Goal: Transaction & Acquisition: Book appointment/travel/reservation

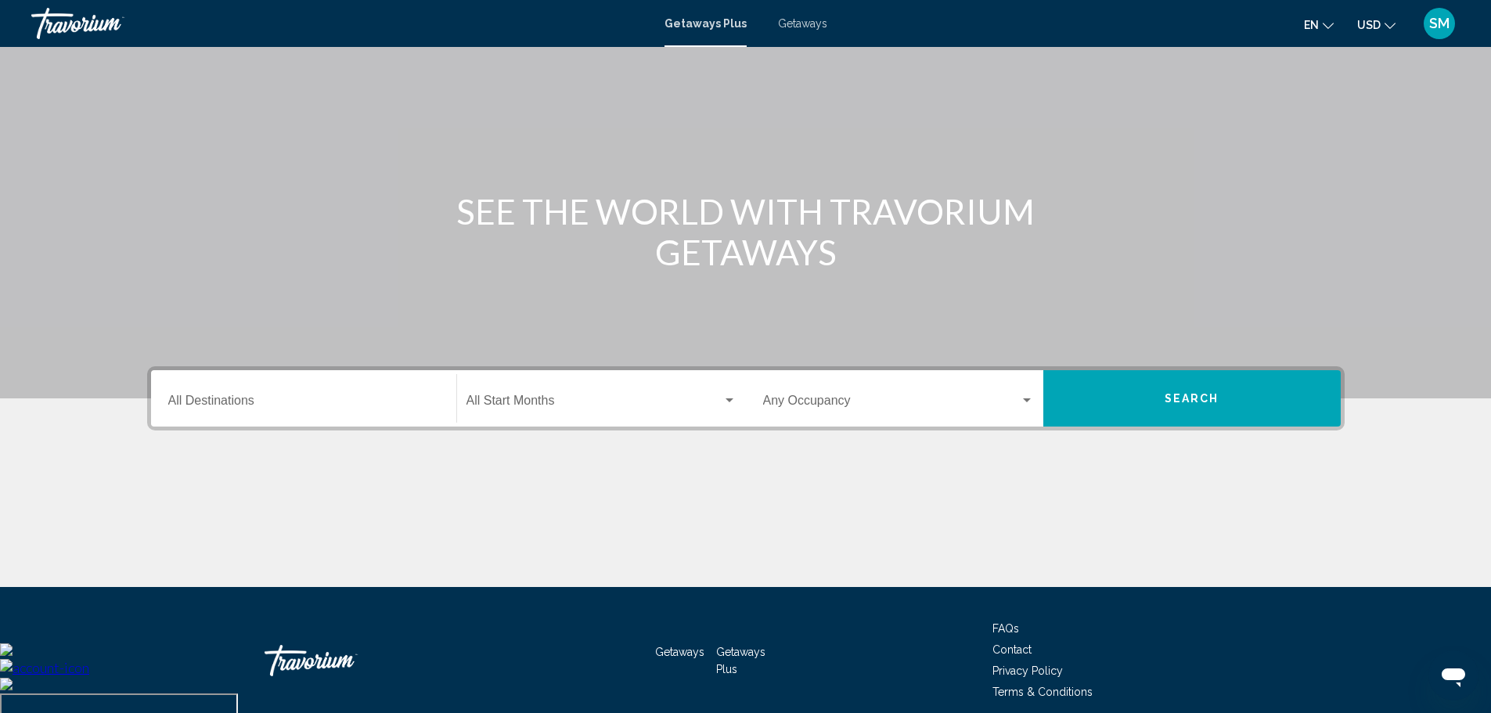
scroll to position [137, 0]
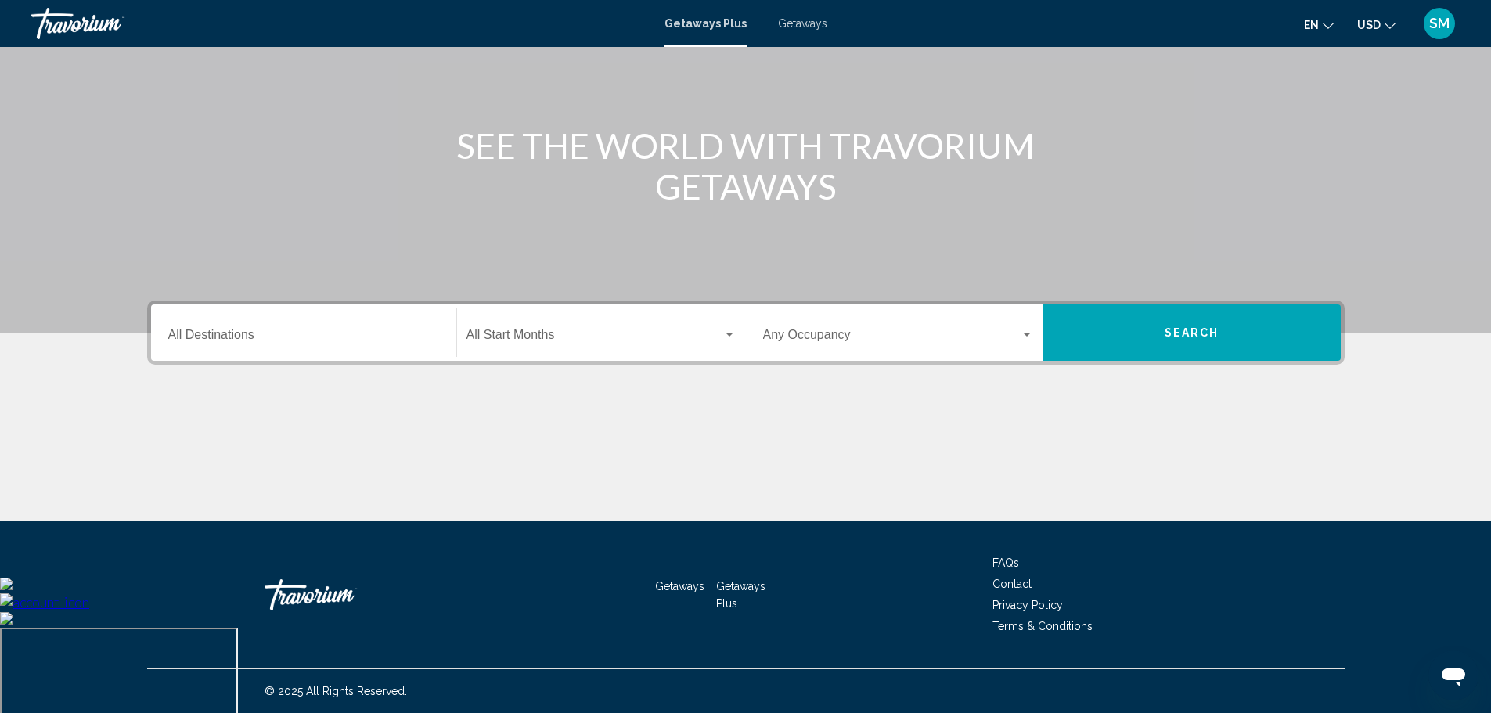
click at [340, 338] on input "Destination All Destinations" at bounding box center [303, 338] width 271 height 14
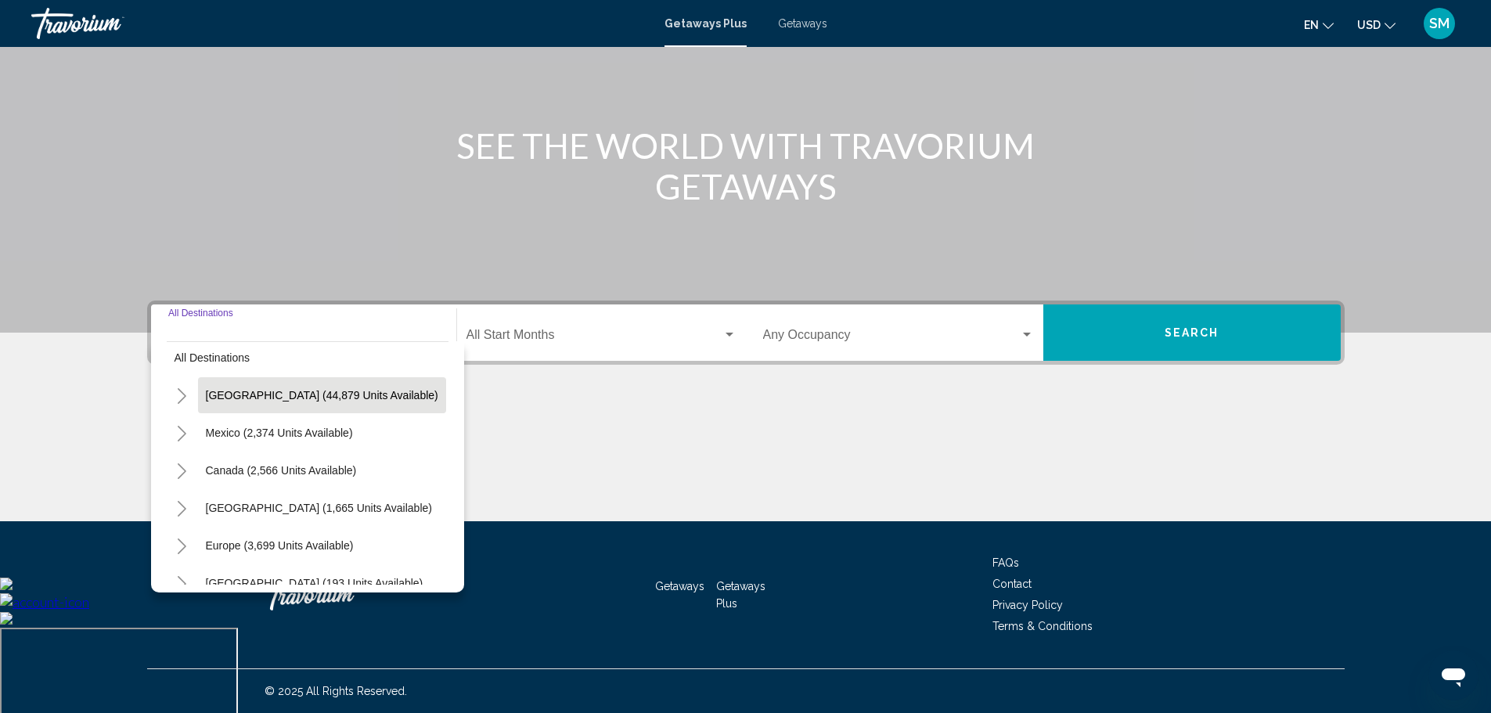
scroll to position [0, 0]
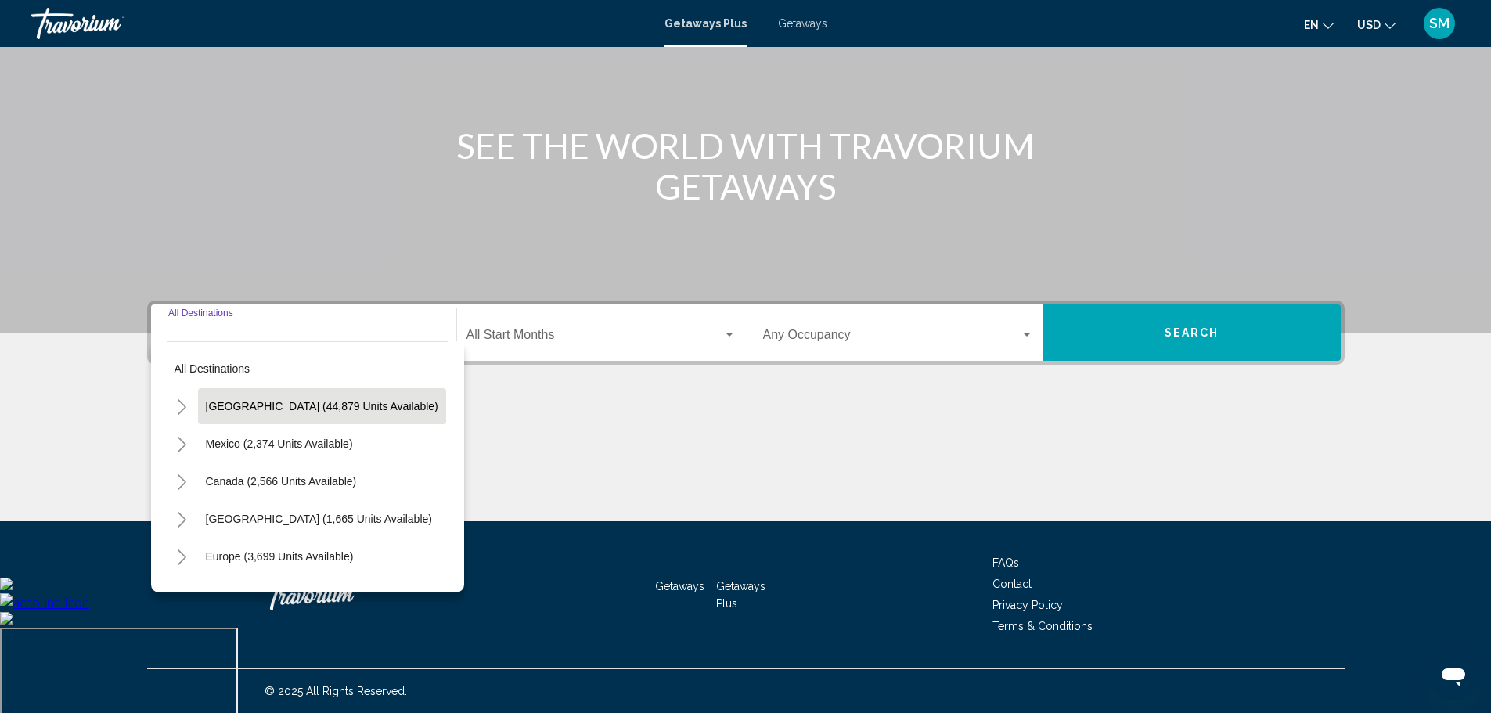
click at [261, 409] on span "[GEOGRAPHIC_DATA] (44,879 units available)" at bounding box center [322, 406] width 232 height 13
type input "**********"
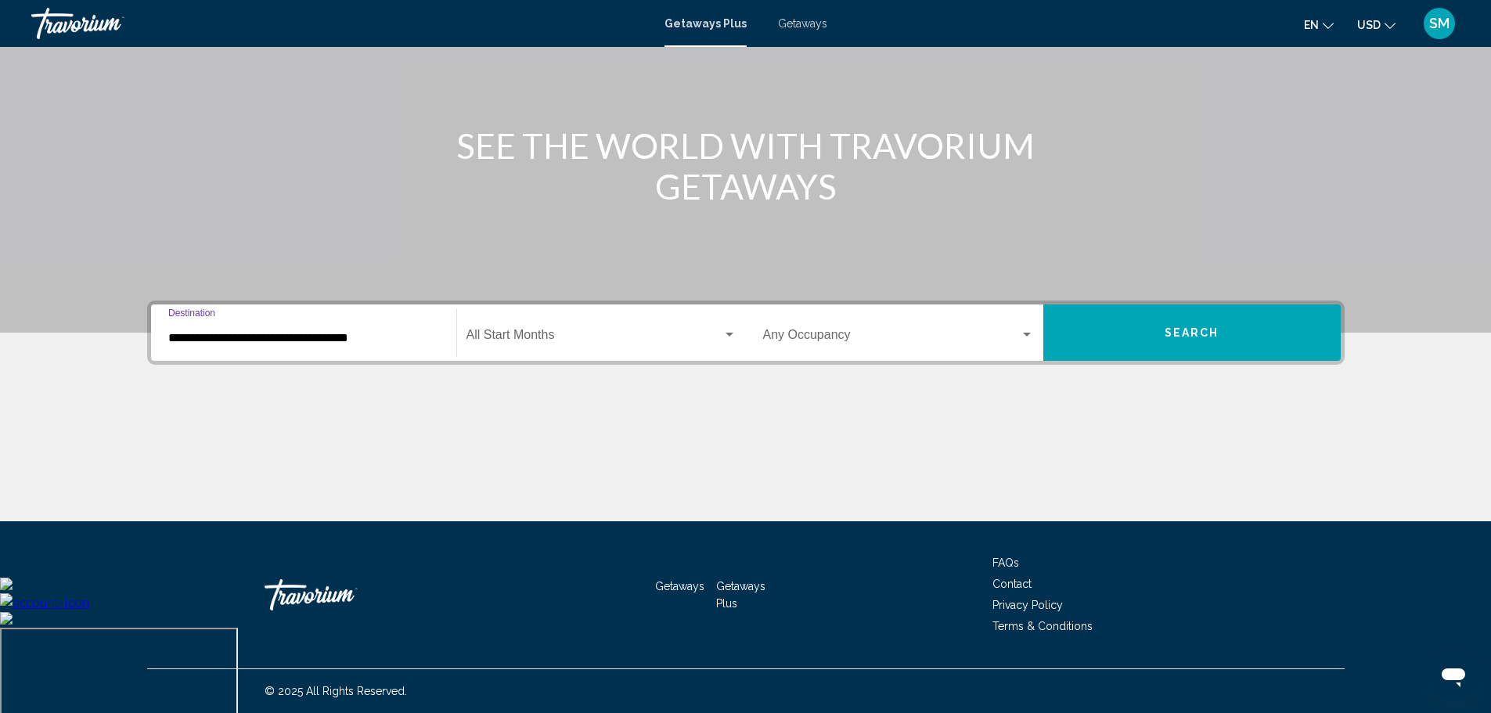
click at [1131, 319] on button "Search" at bounding box center [1191, 332] width 297 height 56
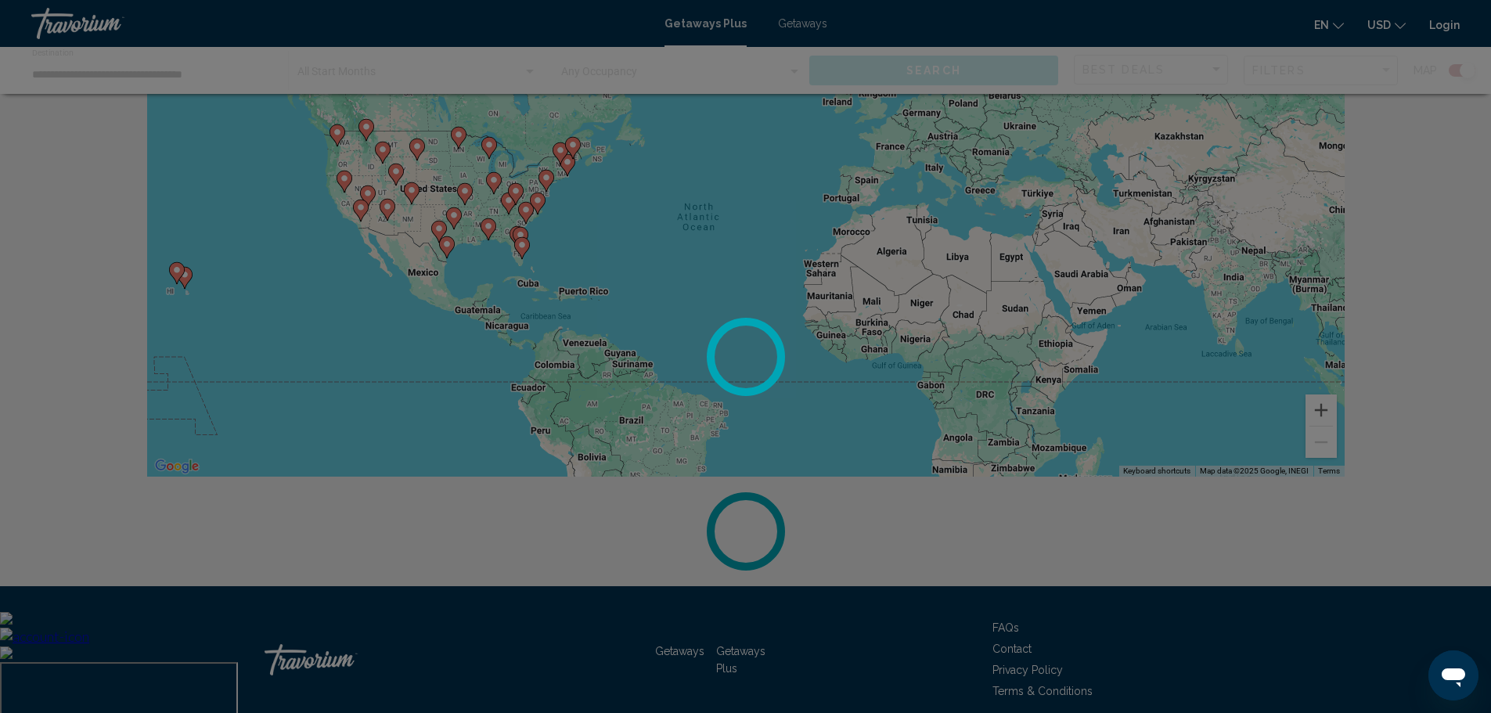
scroll to position [168, 0]
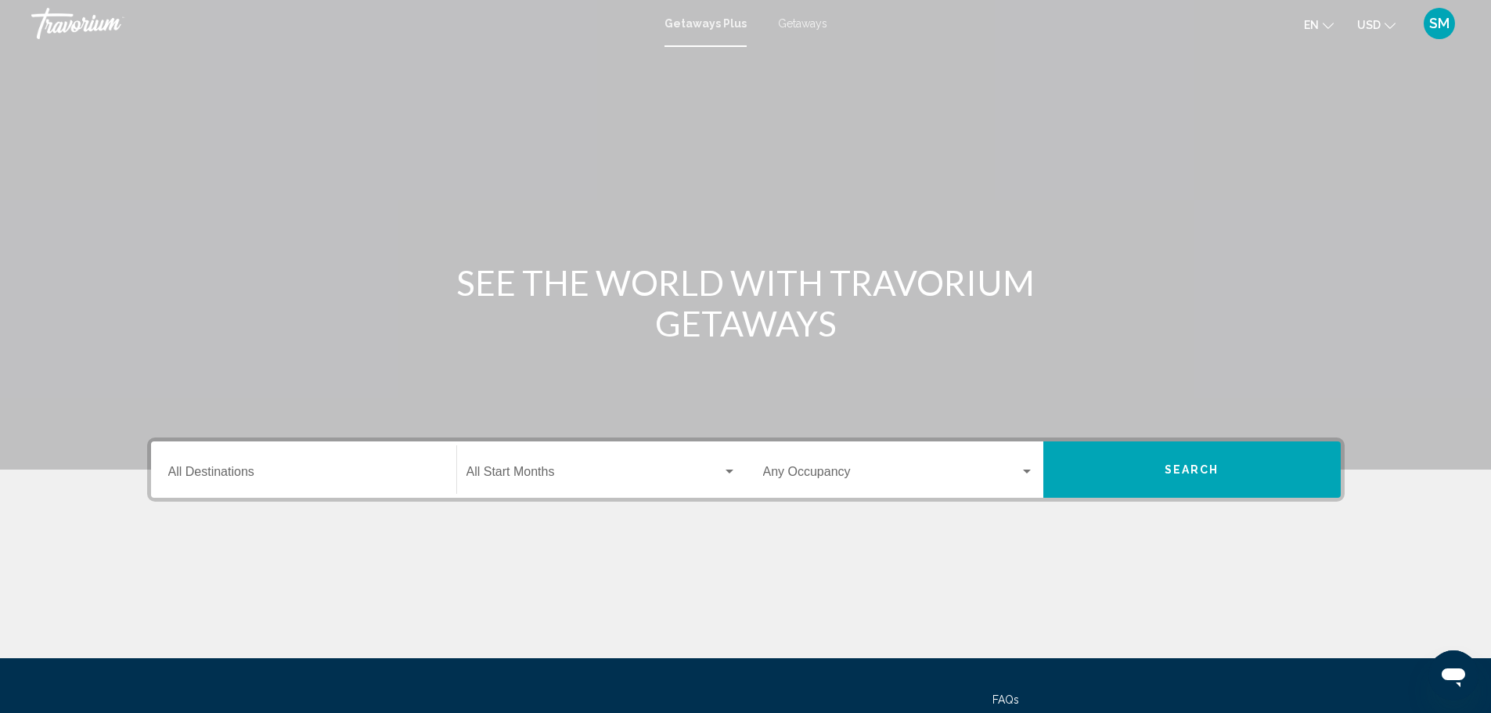
click at [791, 16] on div "Getaways Plus Getaways en English Español Français Italiano Português русский U…" at bounding box center [745, 23] width 1491 height 33
click at [798, 20] on span "Getaways" at bounding box center [802, 23] width 49 height 13
click at [683, 23] on span "Getaways Plus" at bounding box center [702, 23] width 74 height 13
click at [288, 487] on div "Destination All Destinations" at bounding box center [303, 469] width 271 height 49
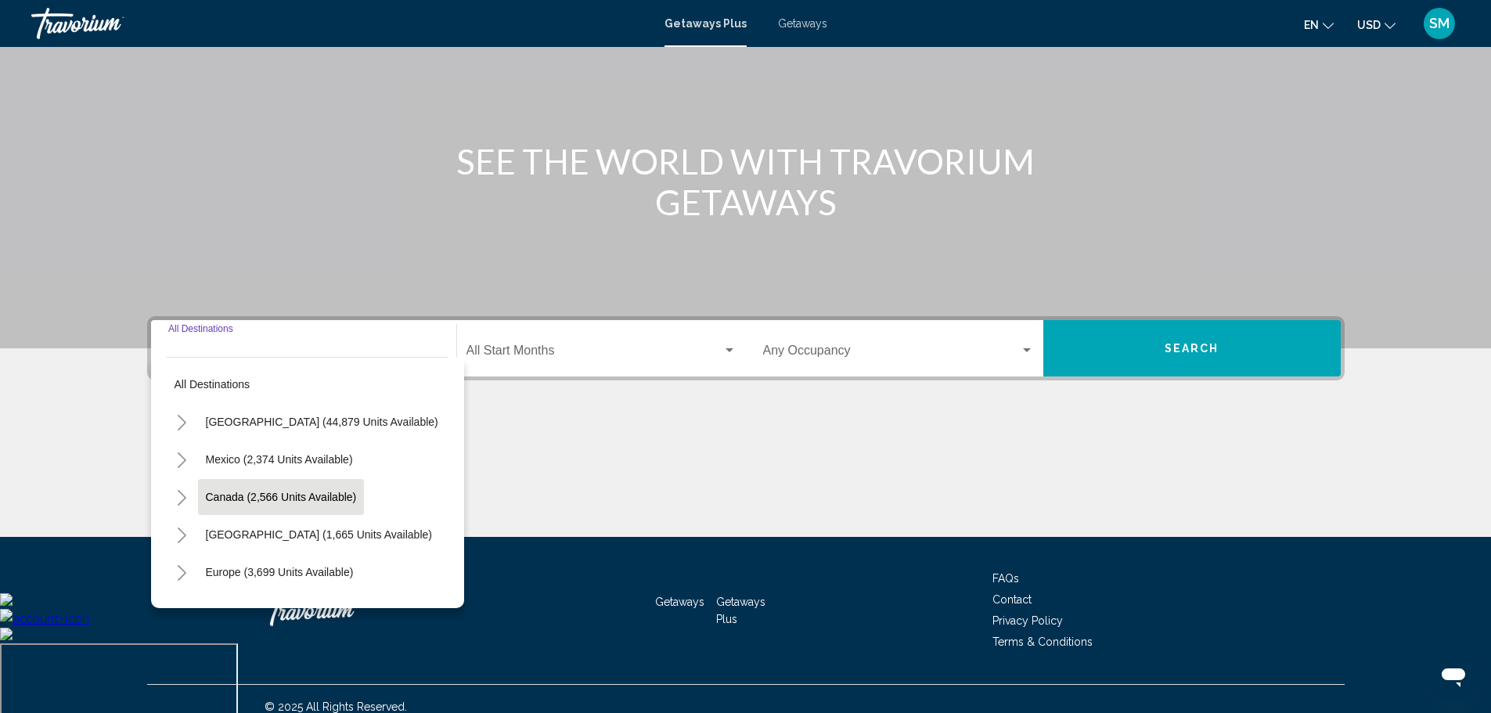
scroll to position [137, 0]
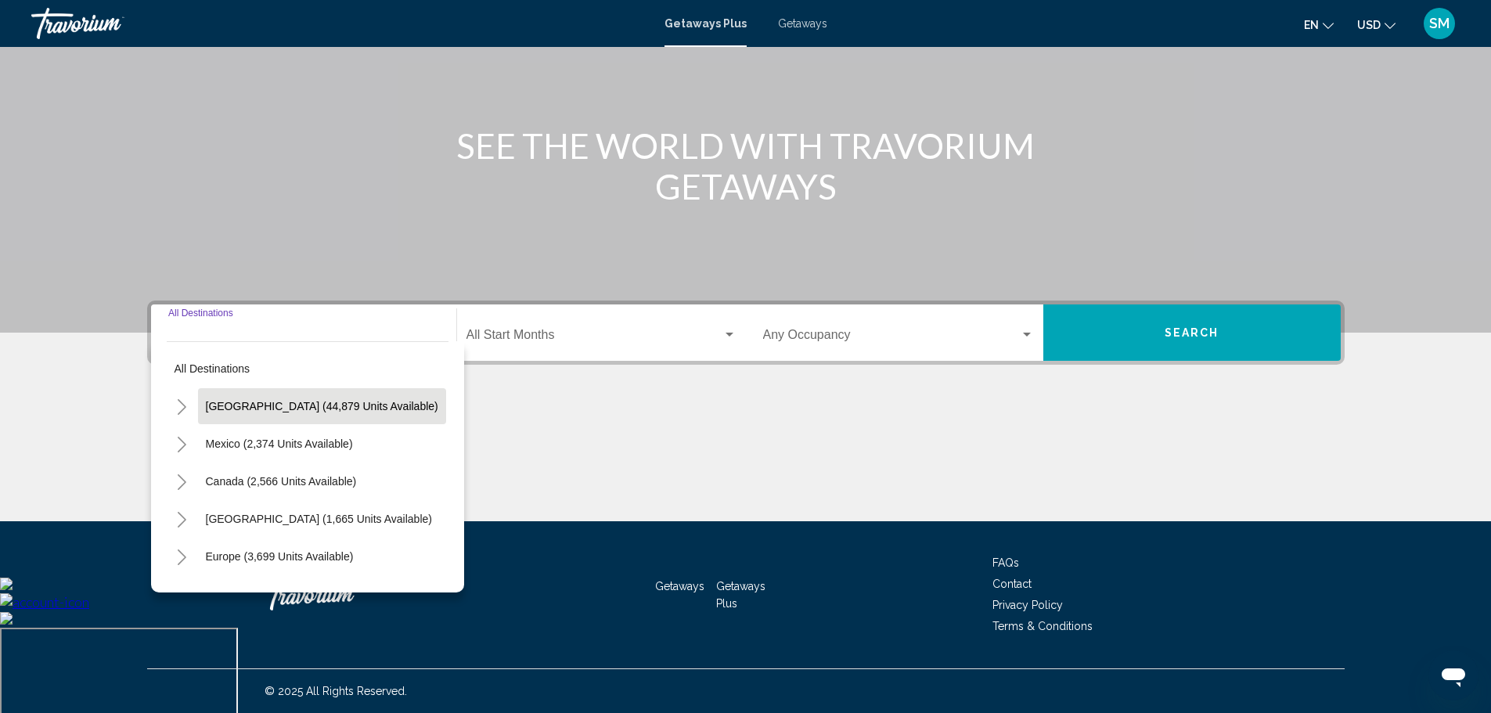
click at [374, 409] on span "[GEOGRAPHIC_DATA] (44,879 units available)" at bounding box center [322, 406] width 232 height 13
type input "**********"
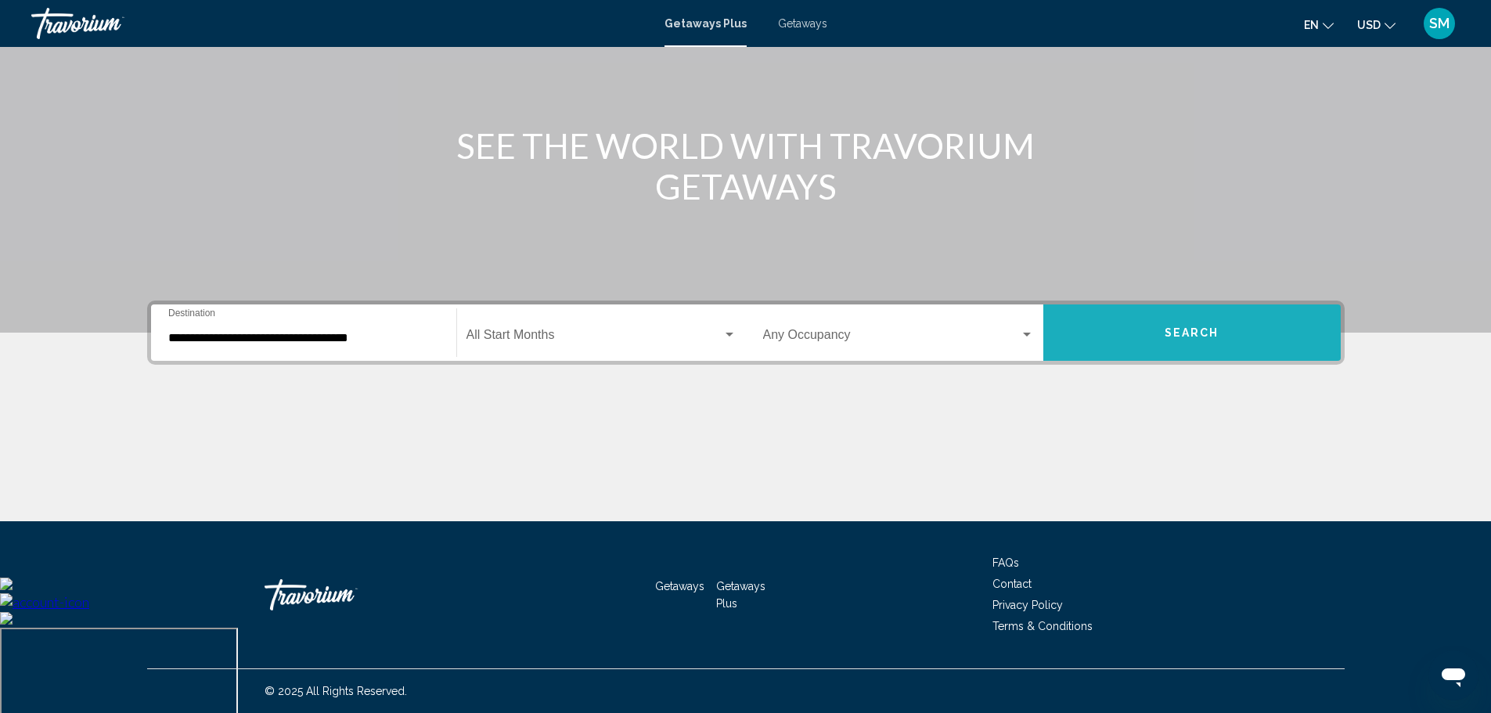
click at [1166, 325] on button "Search" at bounding box center [1191, 332] width 297 height 56
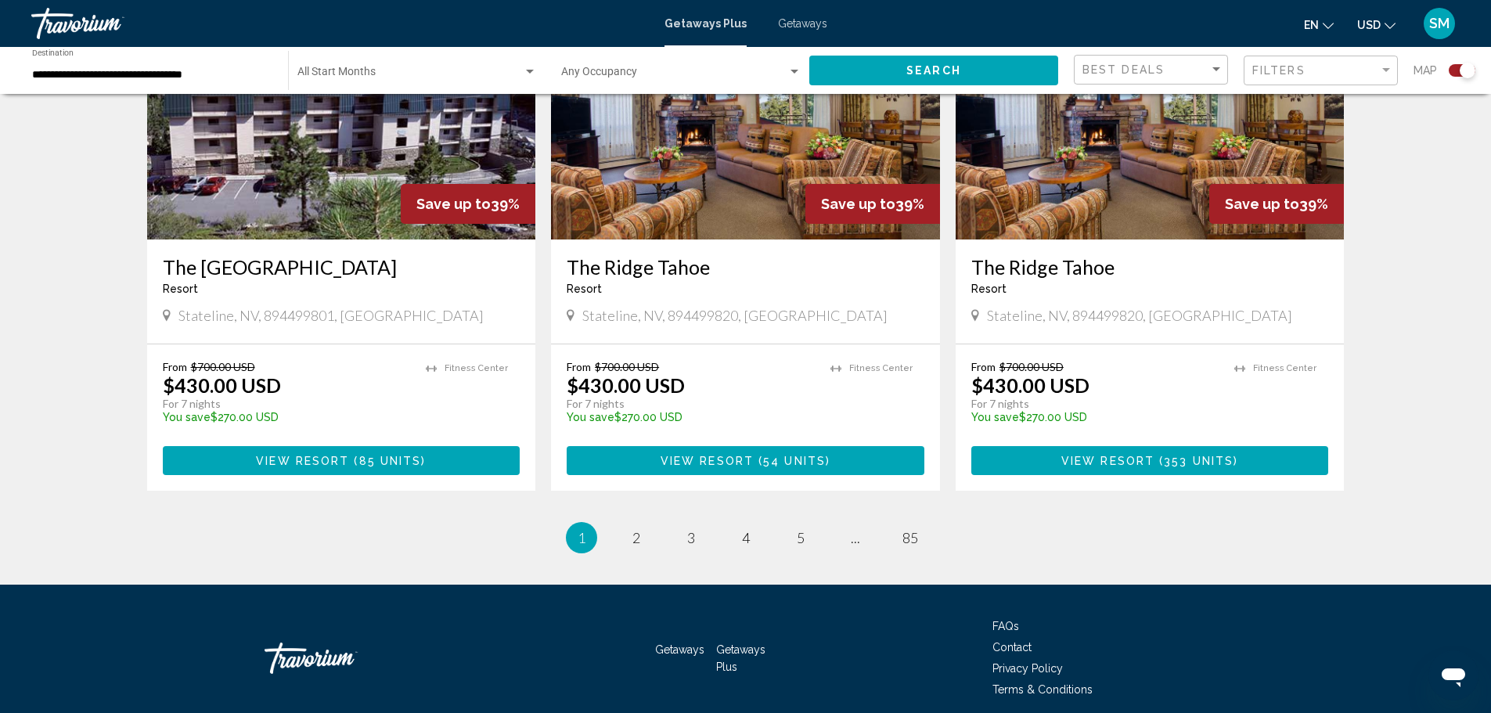
scroll to position [2324, 0]
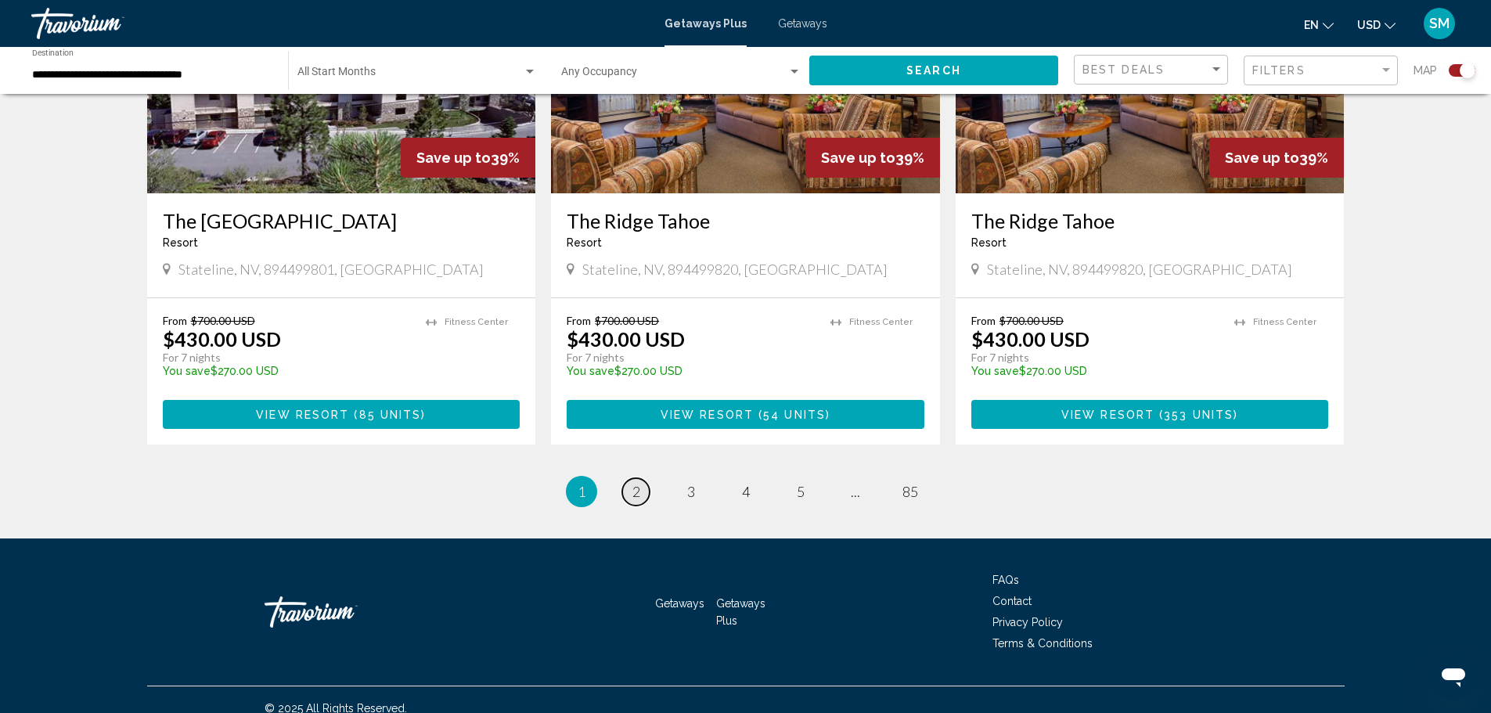
click at [628, 478] on link "page 2" at bounding box center [635, 491] width 27 height 27
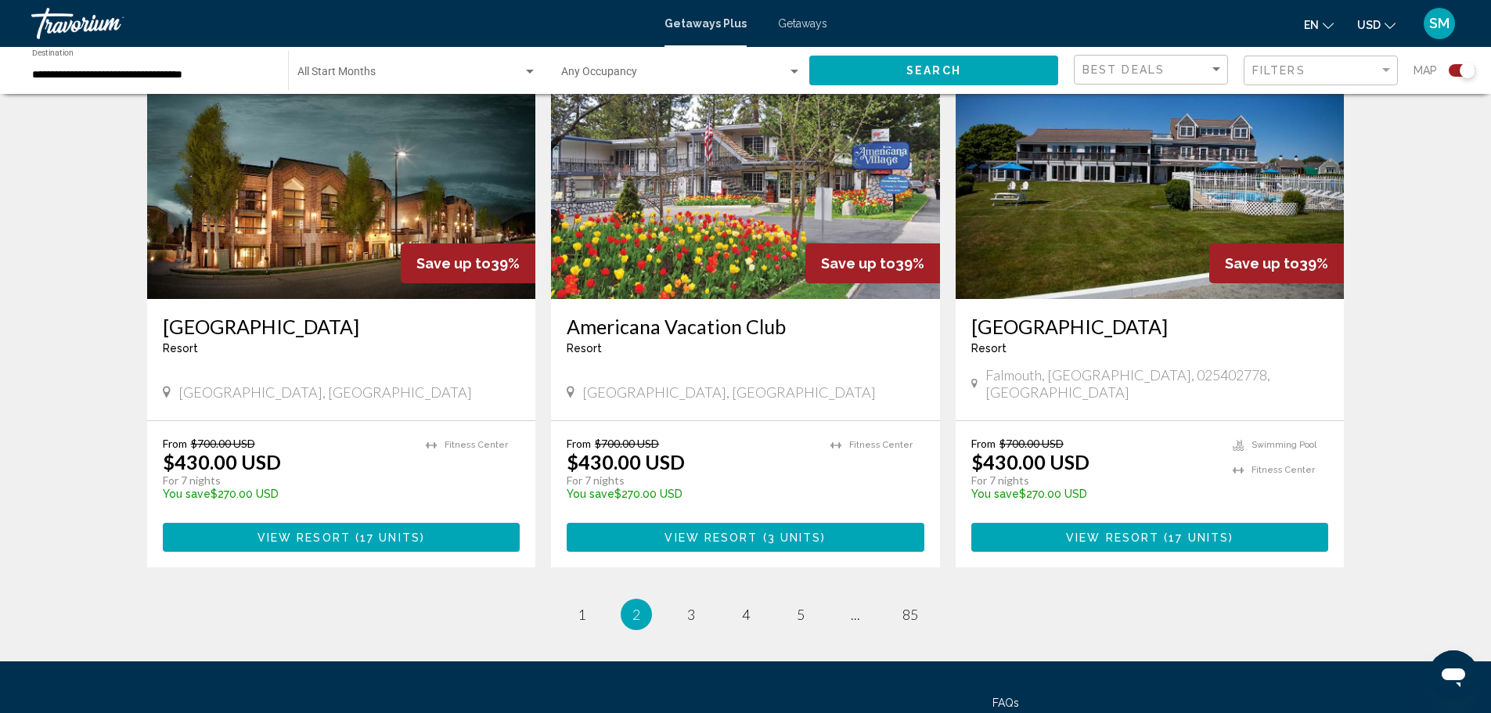
scroll to position [2324, 0]
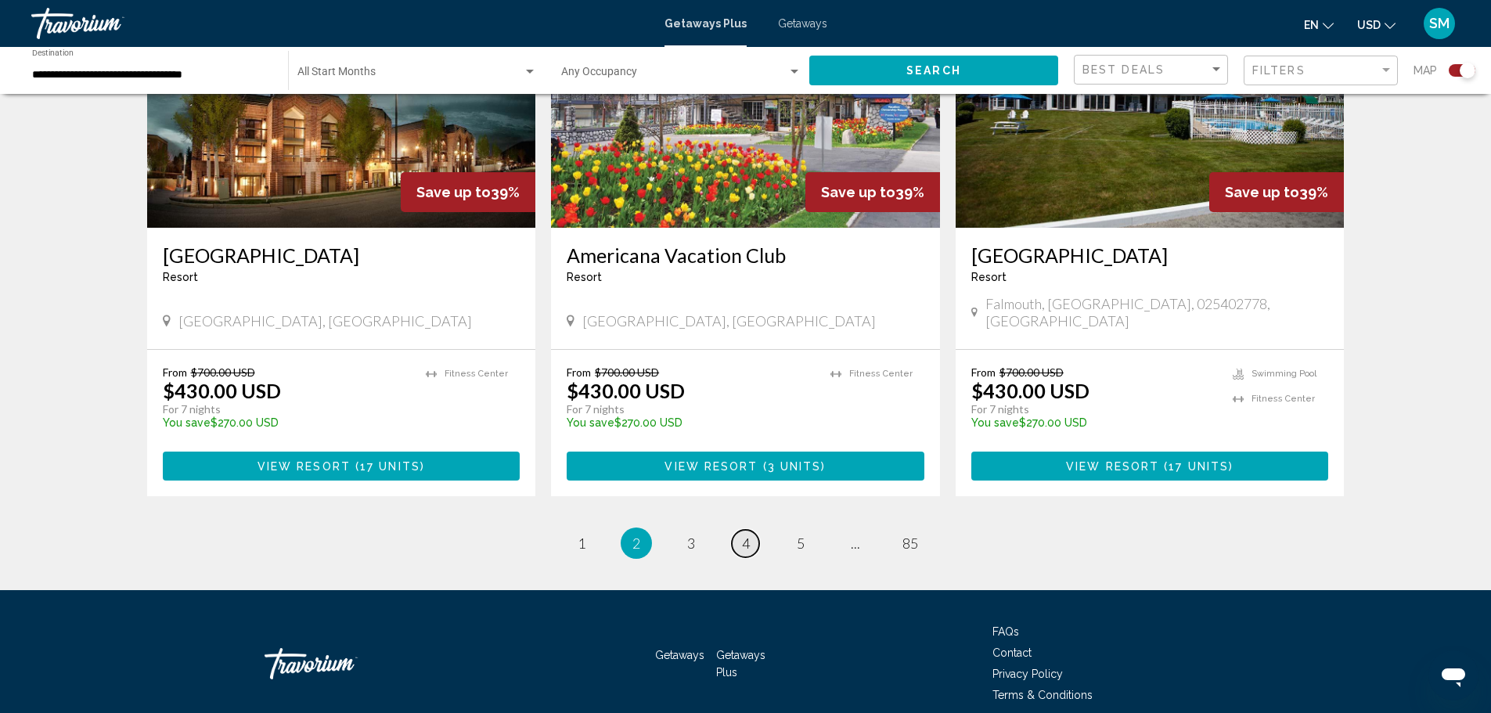
click at [751, 530] on link "page 4" at bounding box center [745, 543] width 27 height 27
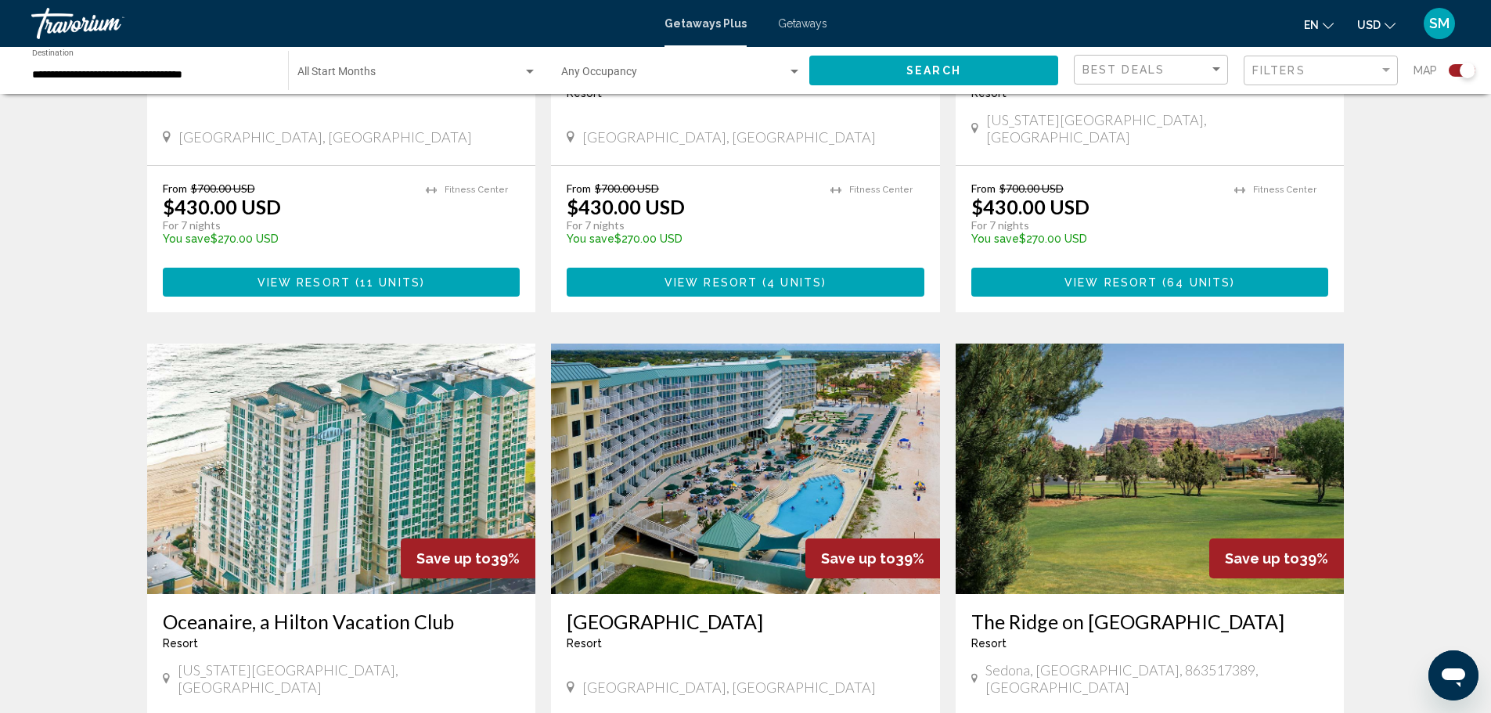
scroll to position [2192, 0]
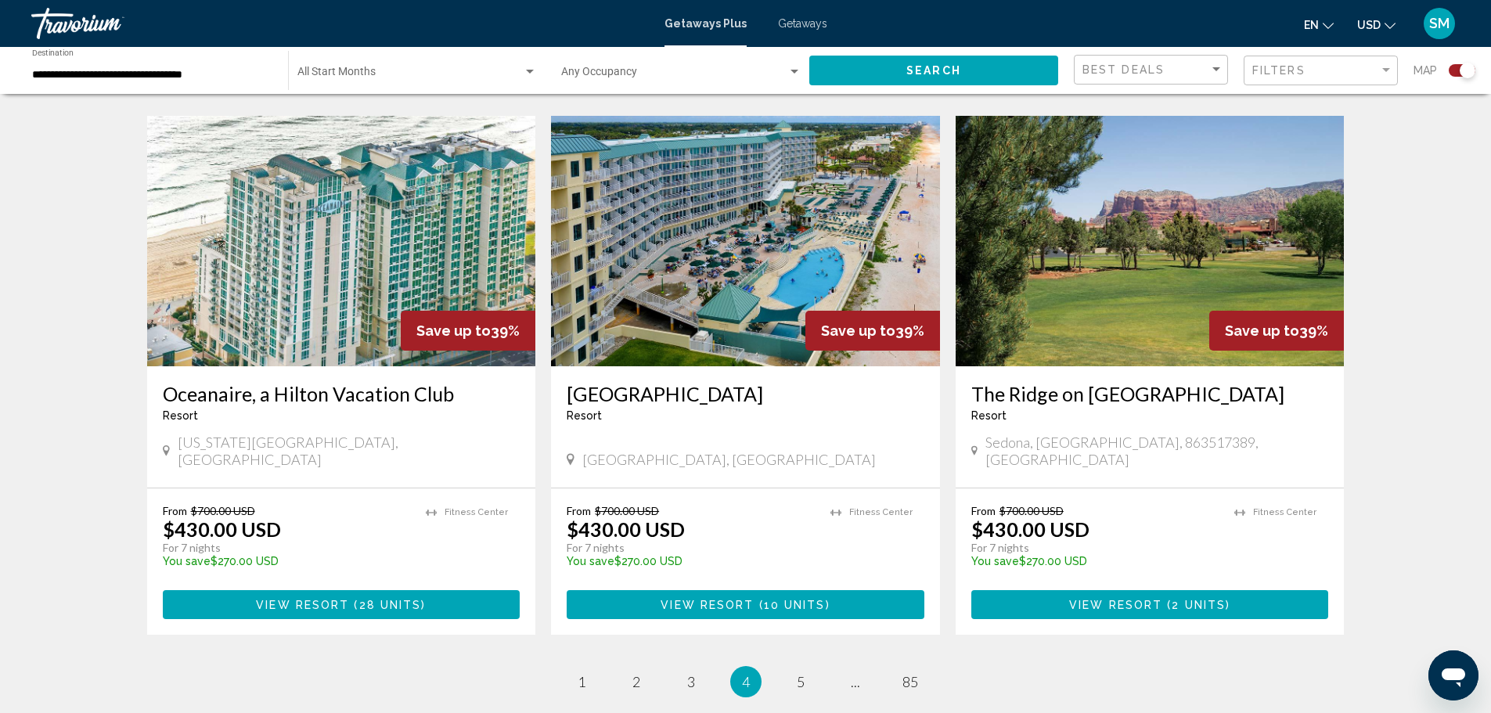
drag, startPoint x: 202, startPoint y: 454, endPoint x: 210, endPoint y: 455, distance: 7.9
click at [204, 504] on span "$700.00 USD" at bounding box center [223, 510] width 64 height 13
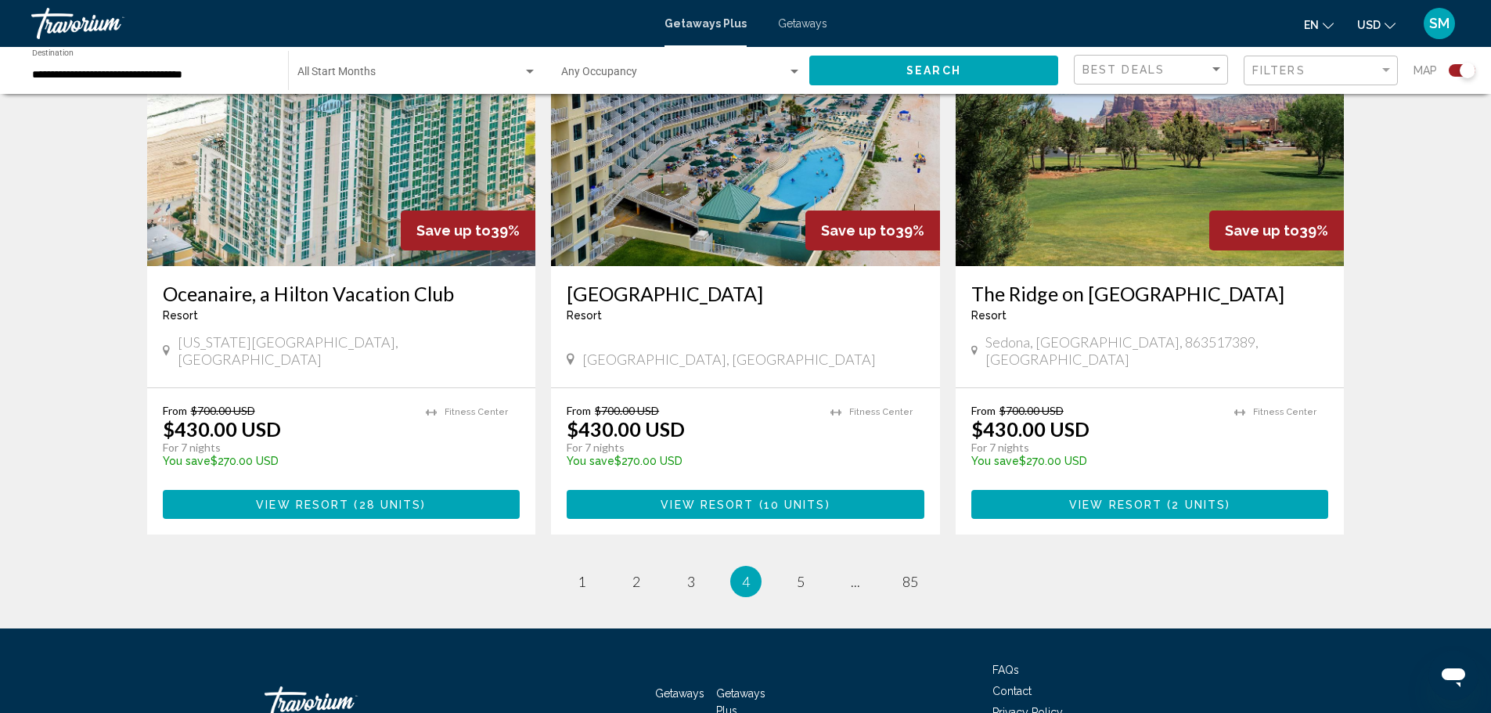
scroll to position [2347, 0]
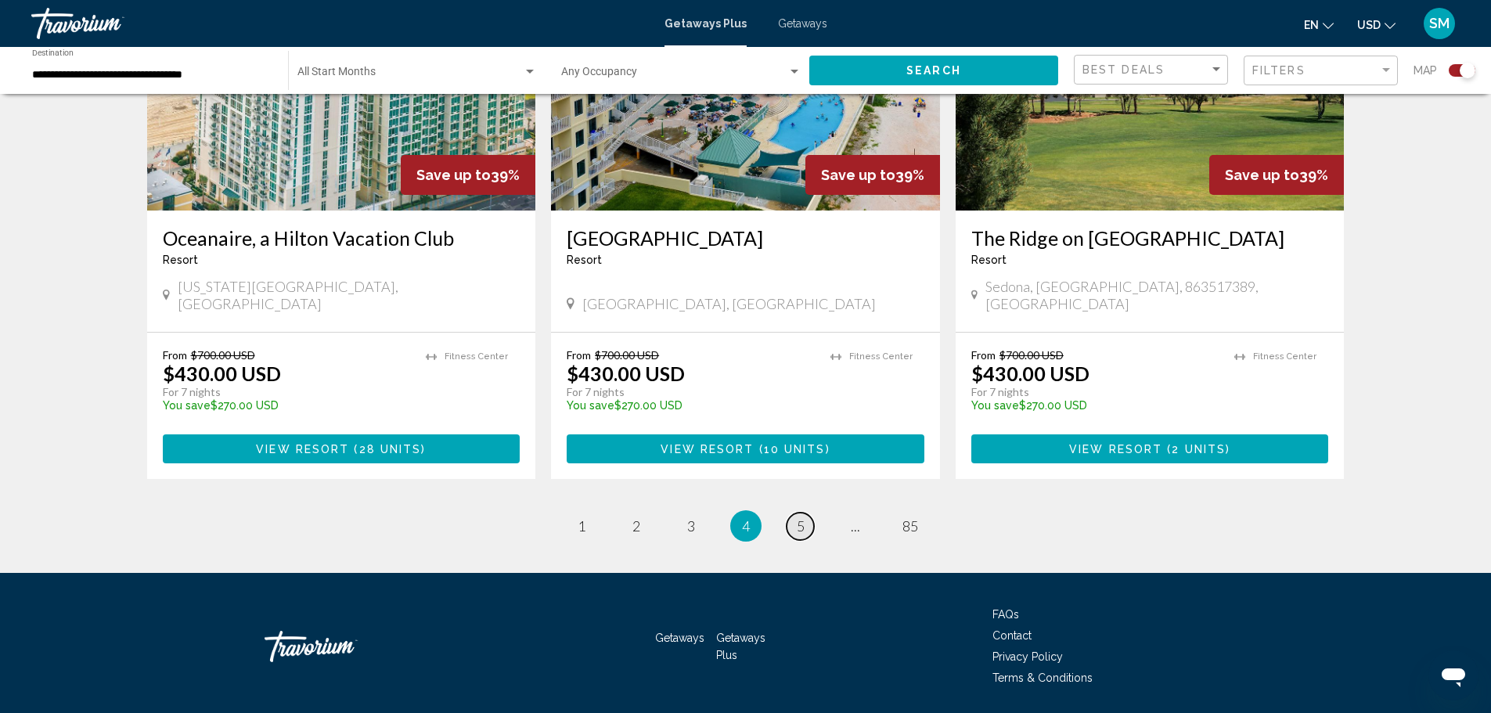
click at [793, 513] on link "page 5" at bounding box center [800, 526] width 27 height 27
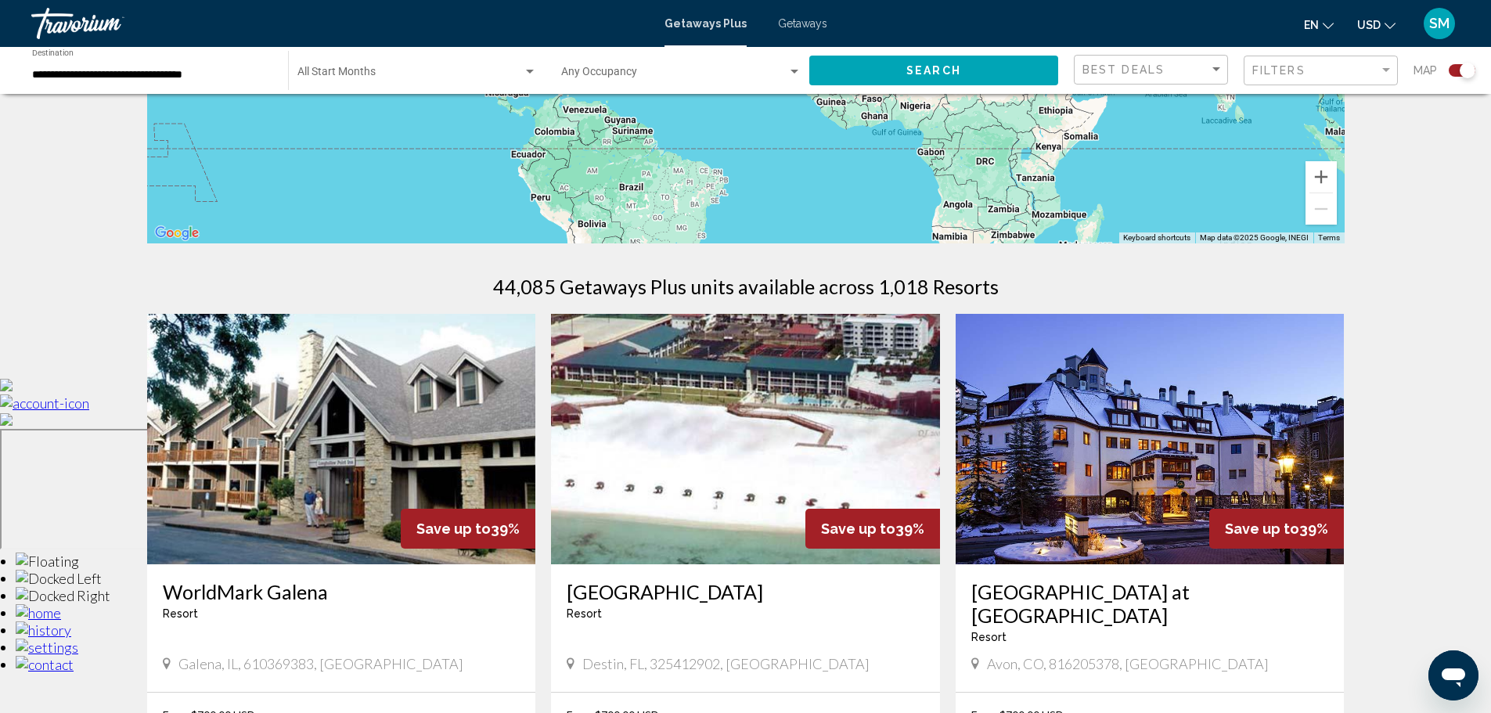
scroll to position [481, 0]
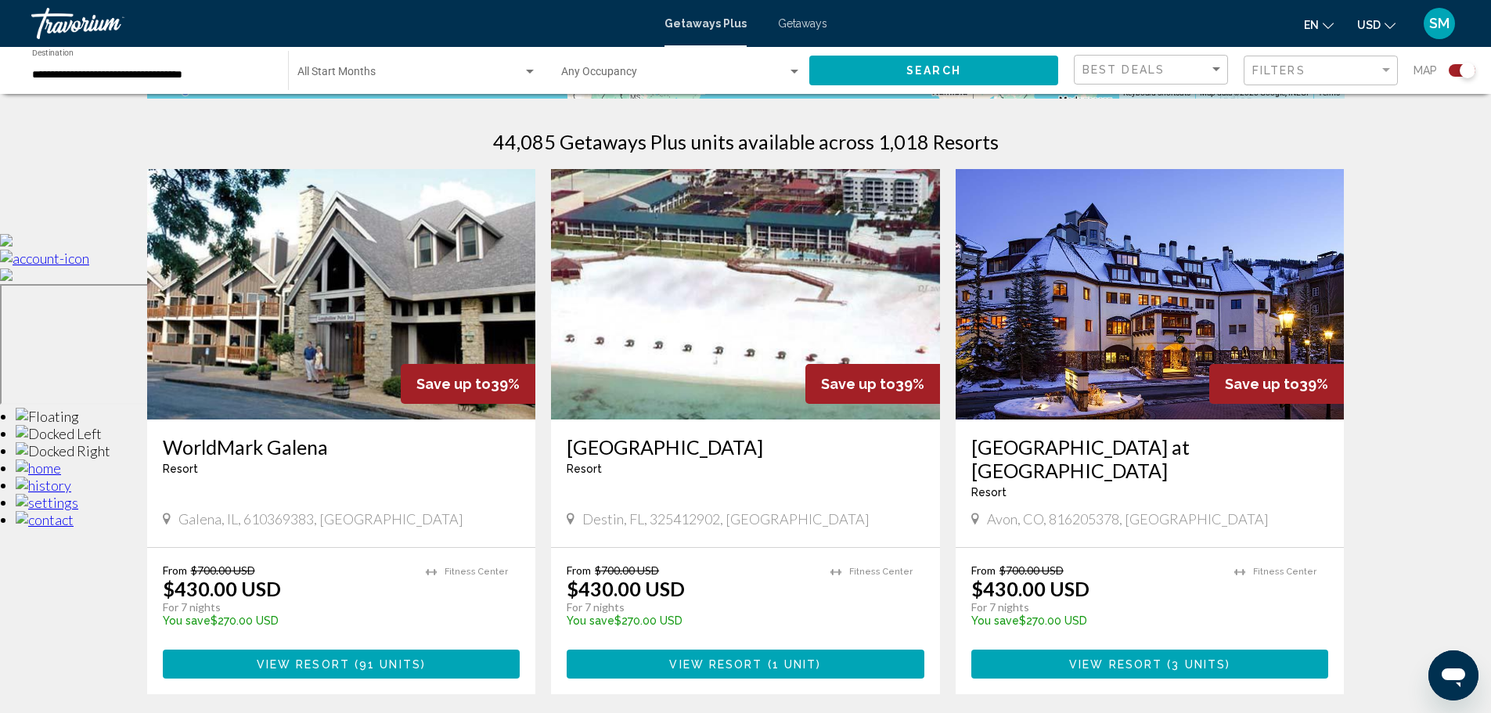
click at [762, 335] on img "Main content" at bounding box center [745, 294] width 389 height 250
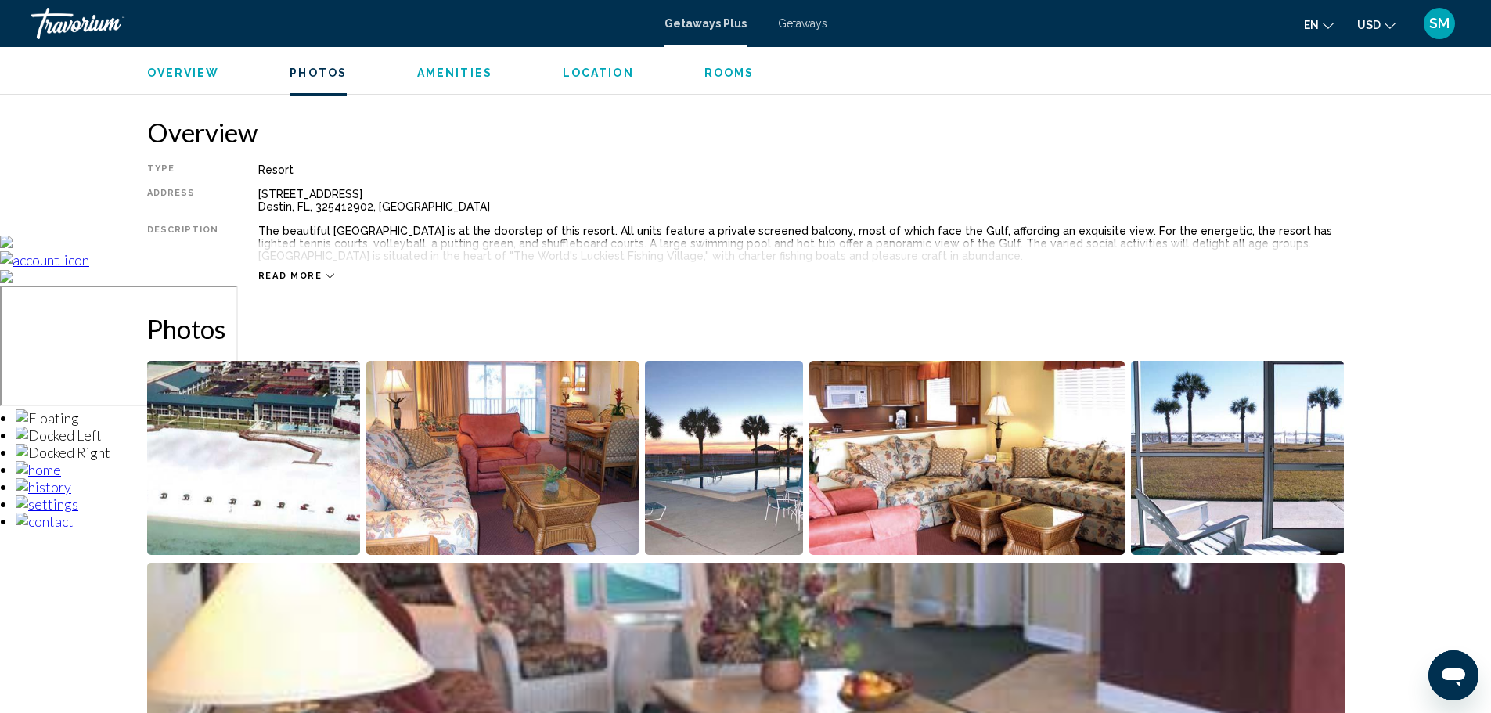
scroll to position [704, 0]
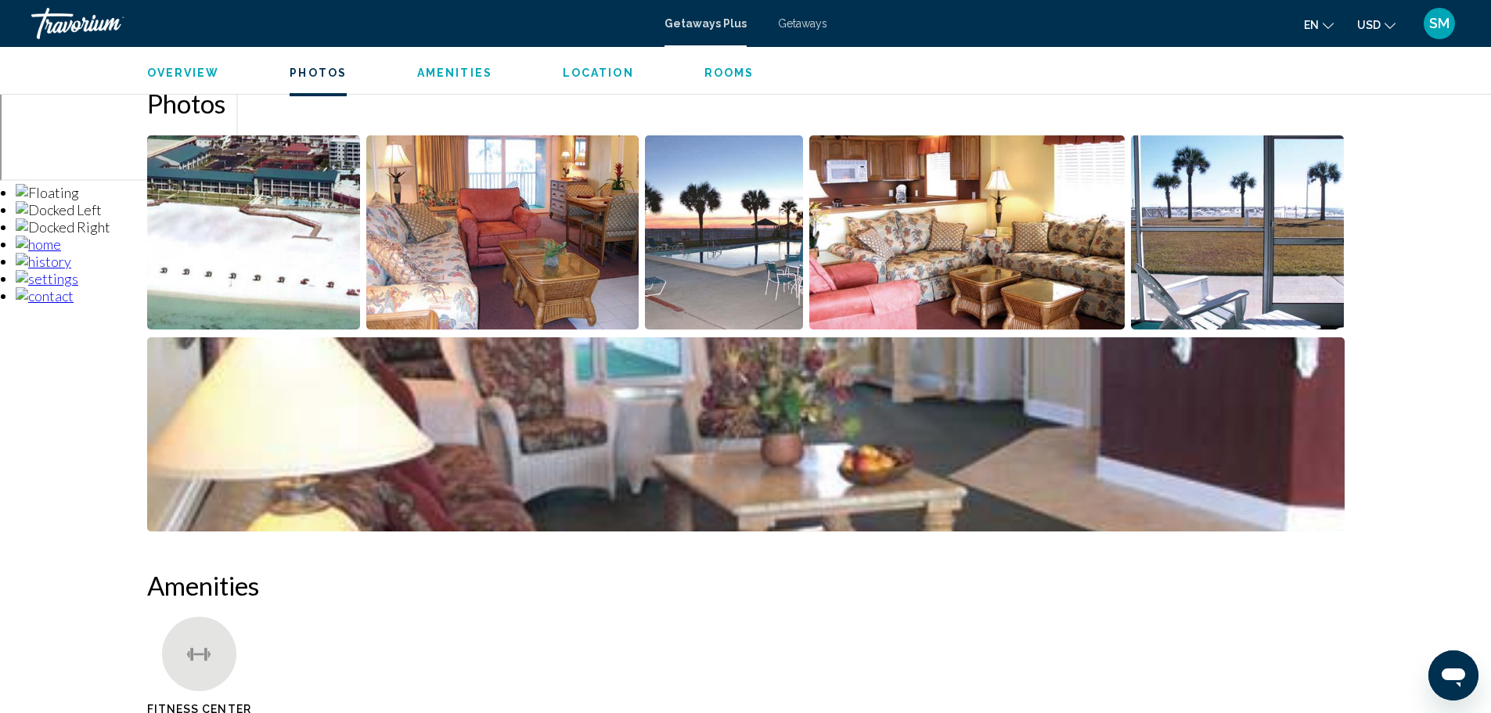
click at [252, 290] on img "Open full-screen image slider" at bounding box center [254, 232] width 214 height 194
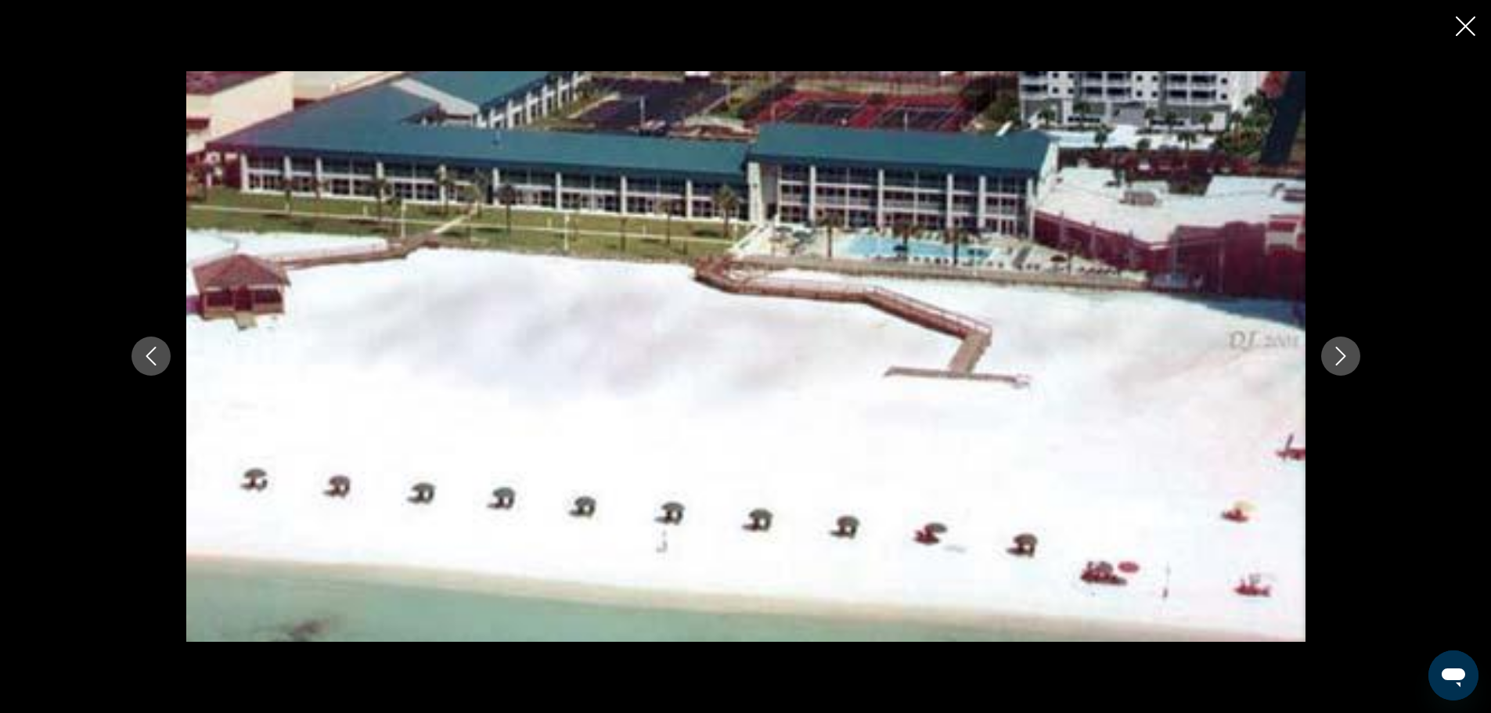
scroll to position [1018, 0]
click at [1340, 356] on icon "Next image" at bounding box center [1340, 356] width 19 height 19
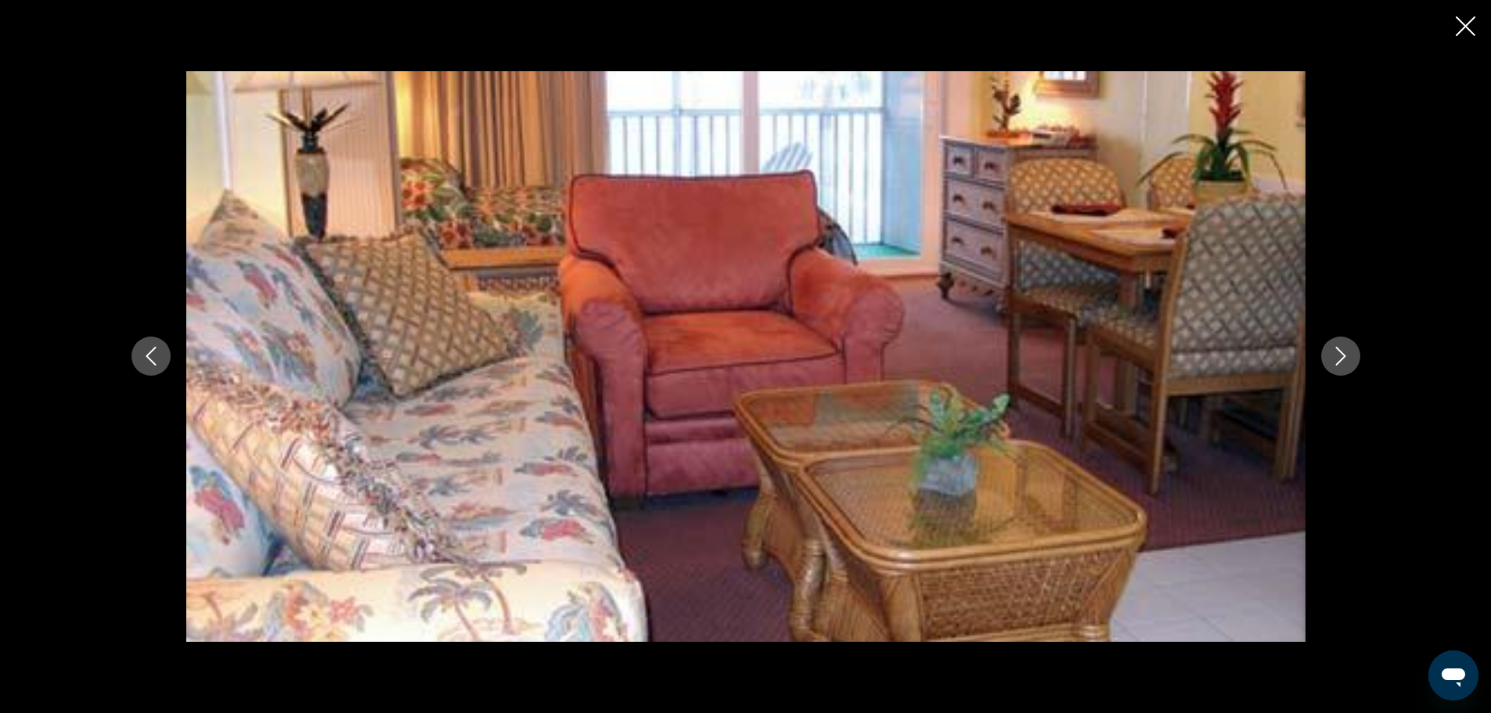
click at [1337, 356] on icon "Next image" at bounding box center [1340, 356] width 19 height 19
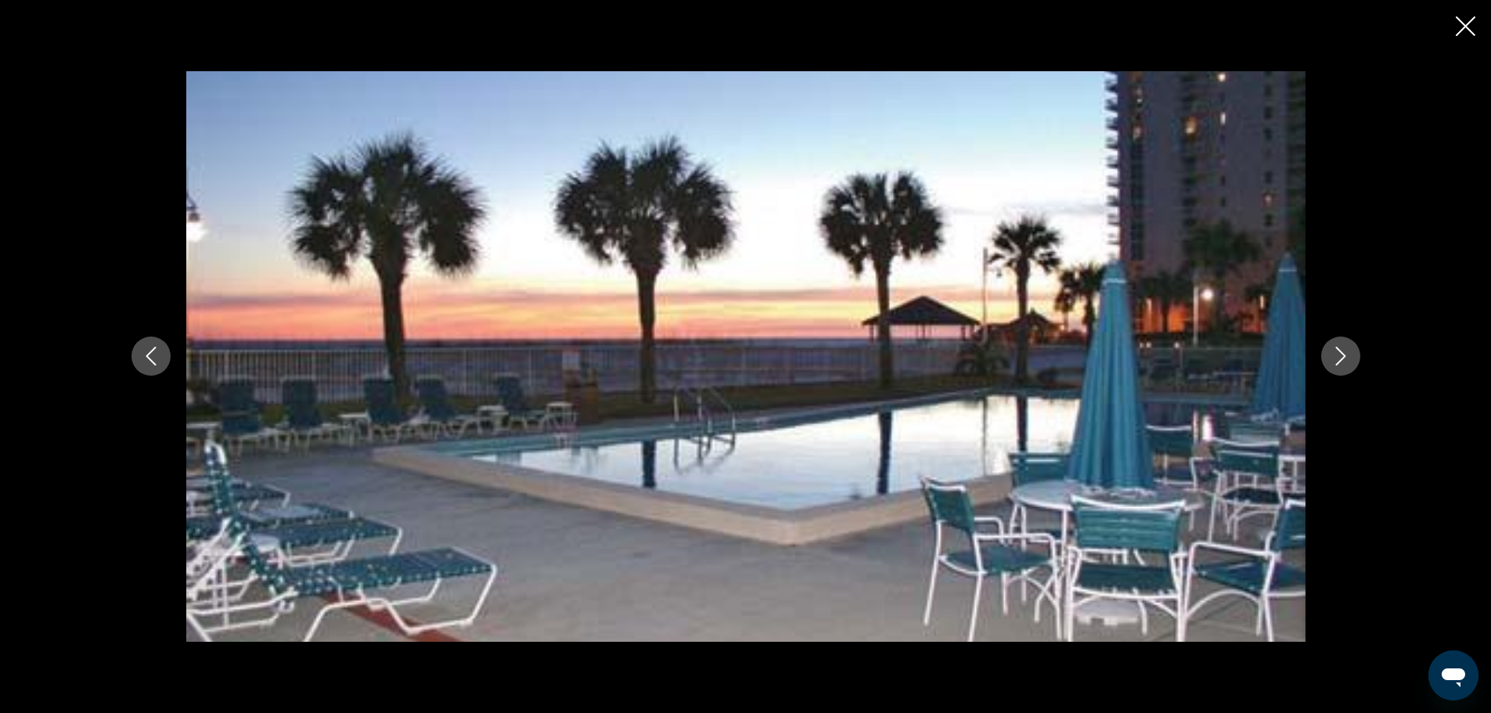
click at [1337, 356] on icon "Next image" at bounding box center [1340, 356] width 19 height 19
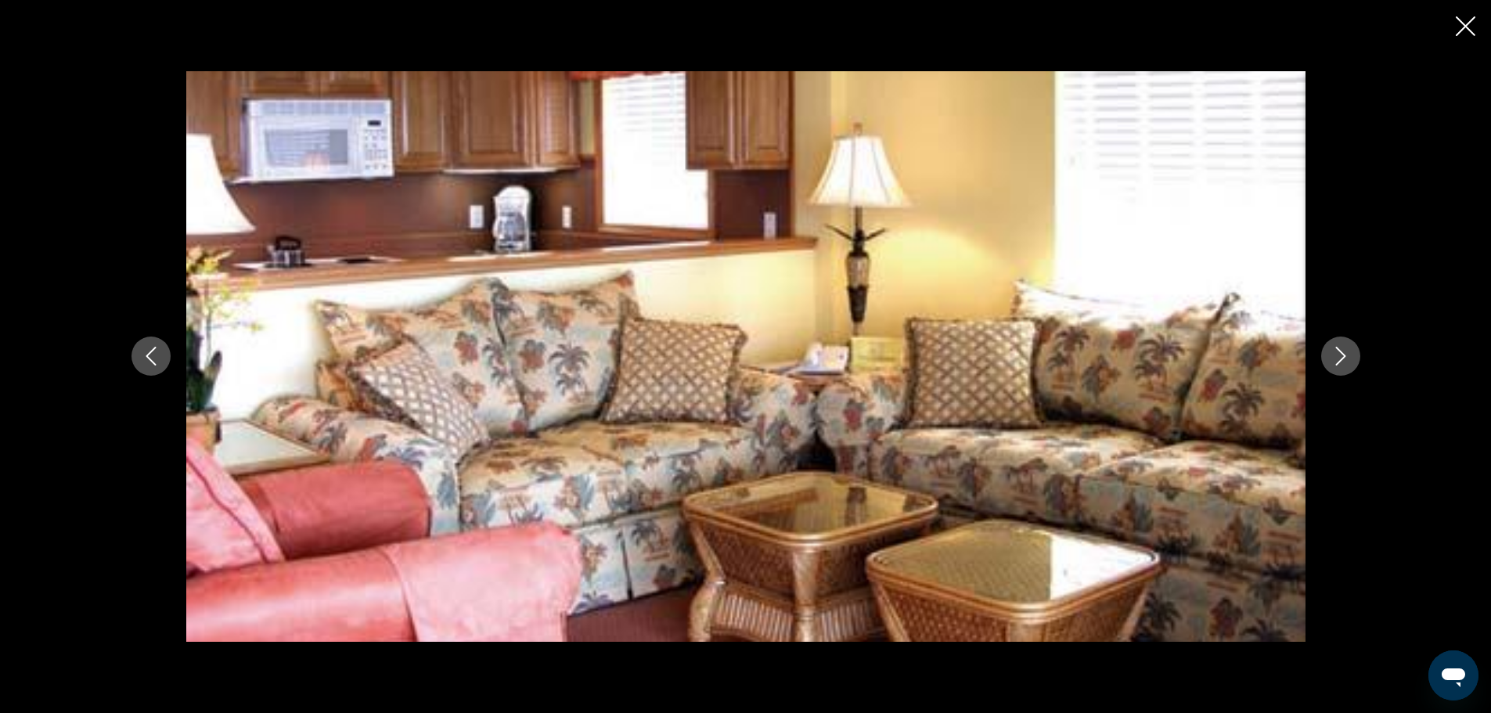
click at [1337, 356] on icon "Next image" at bounding box center [1340, 356] width 19 height 19
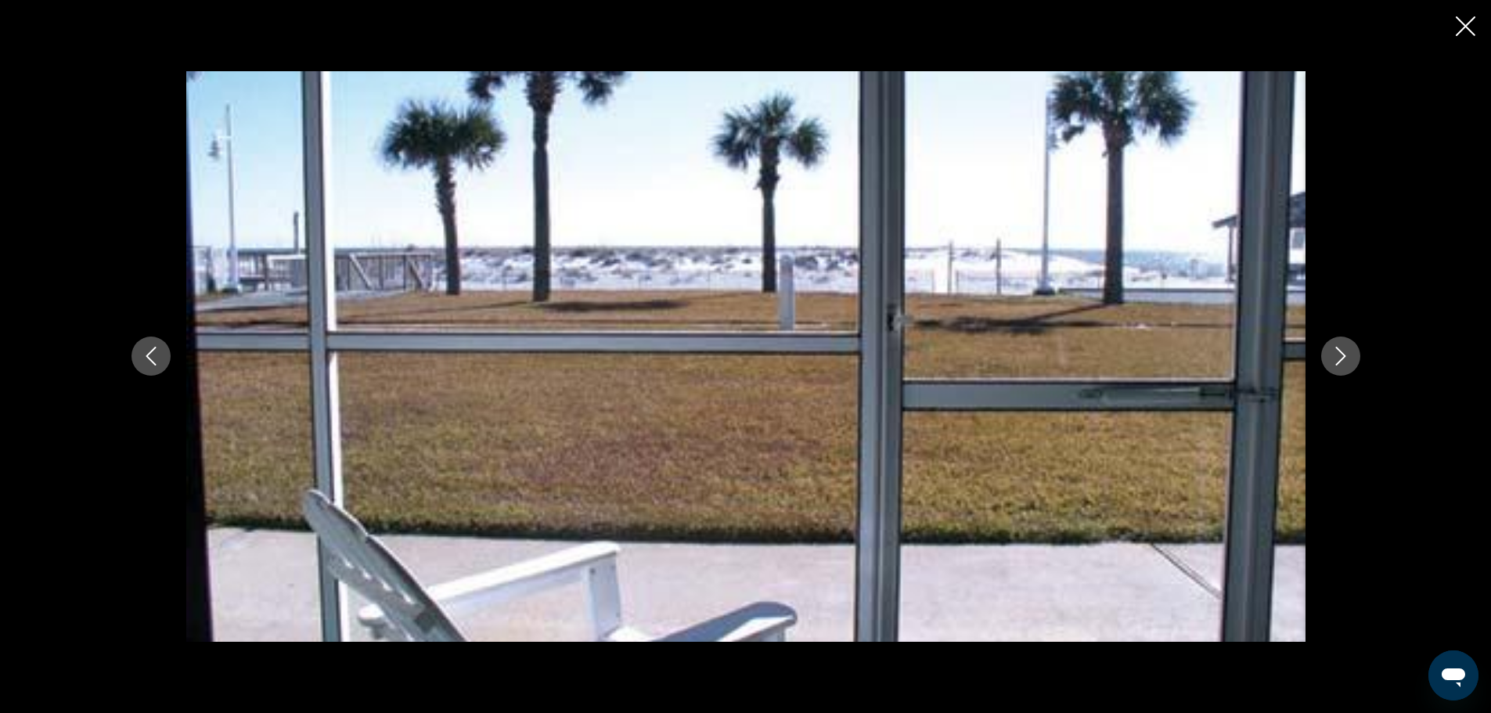
click at [1337, 356] on icon "Next image" at bounding box center [1340, 356] width 19 height 19
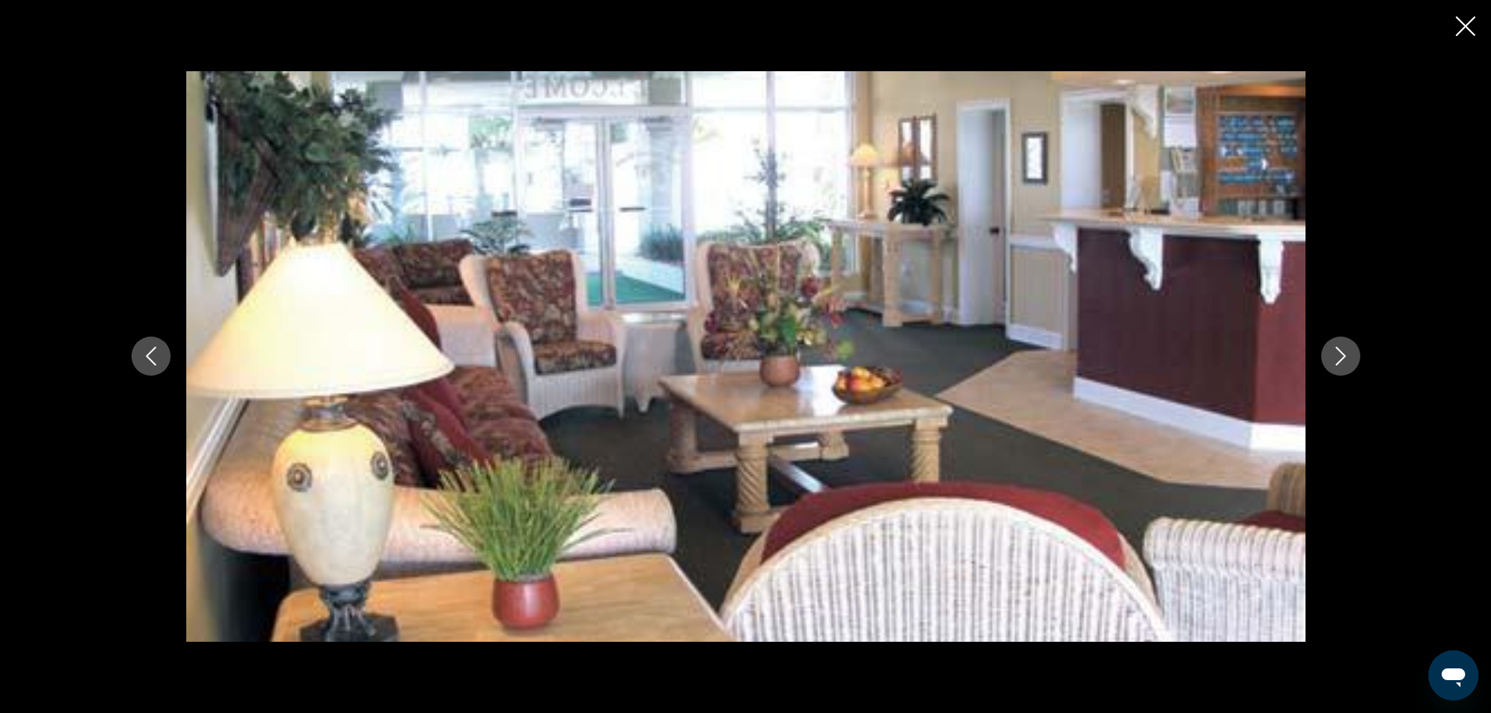
click at [1337, 356] on icon "Next image" at bounding box center [1340, 356] width 19 height 19
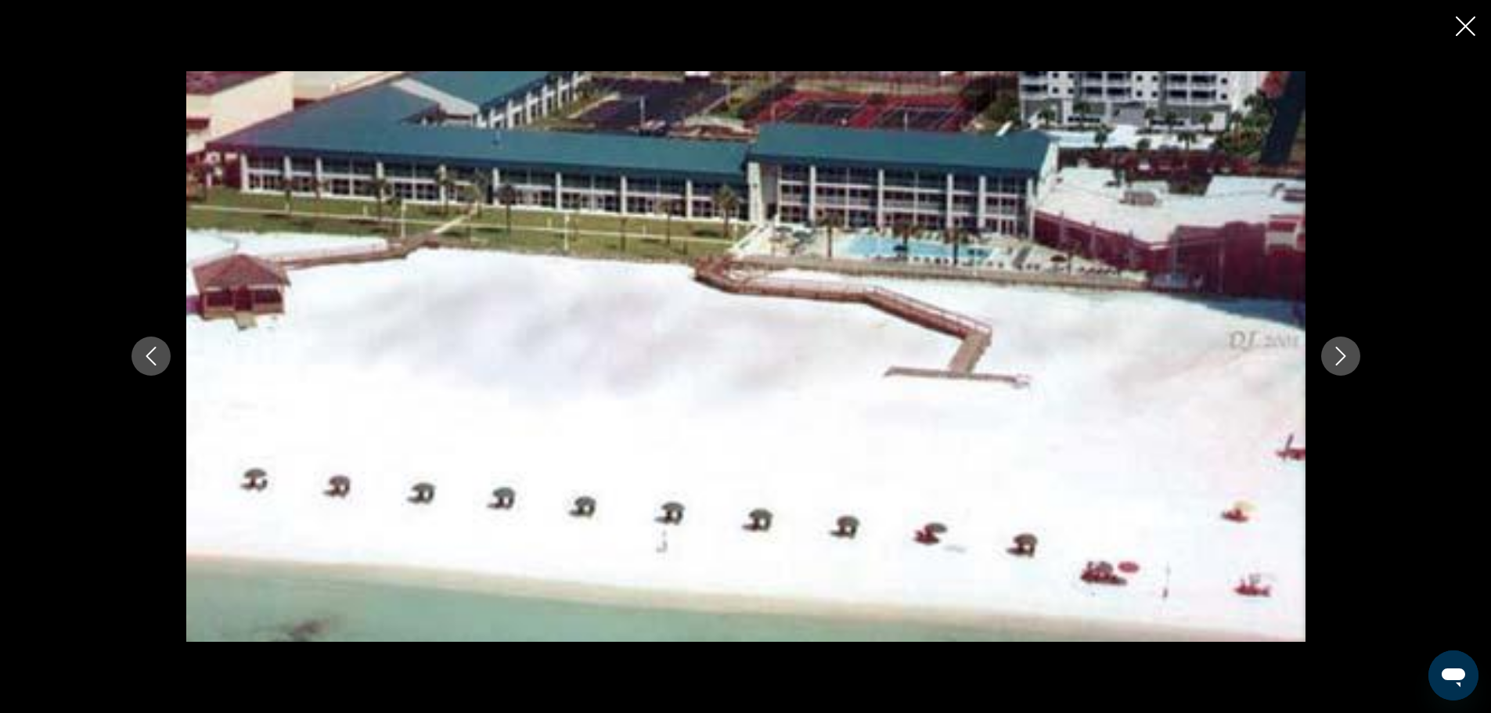
click at [1334, 358] on icon "Next image" at bounding box center [1340, 356] width 19 height 19
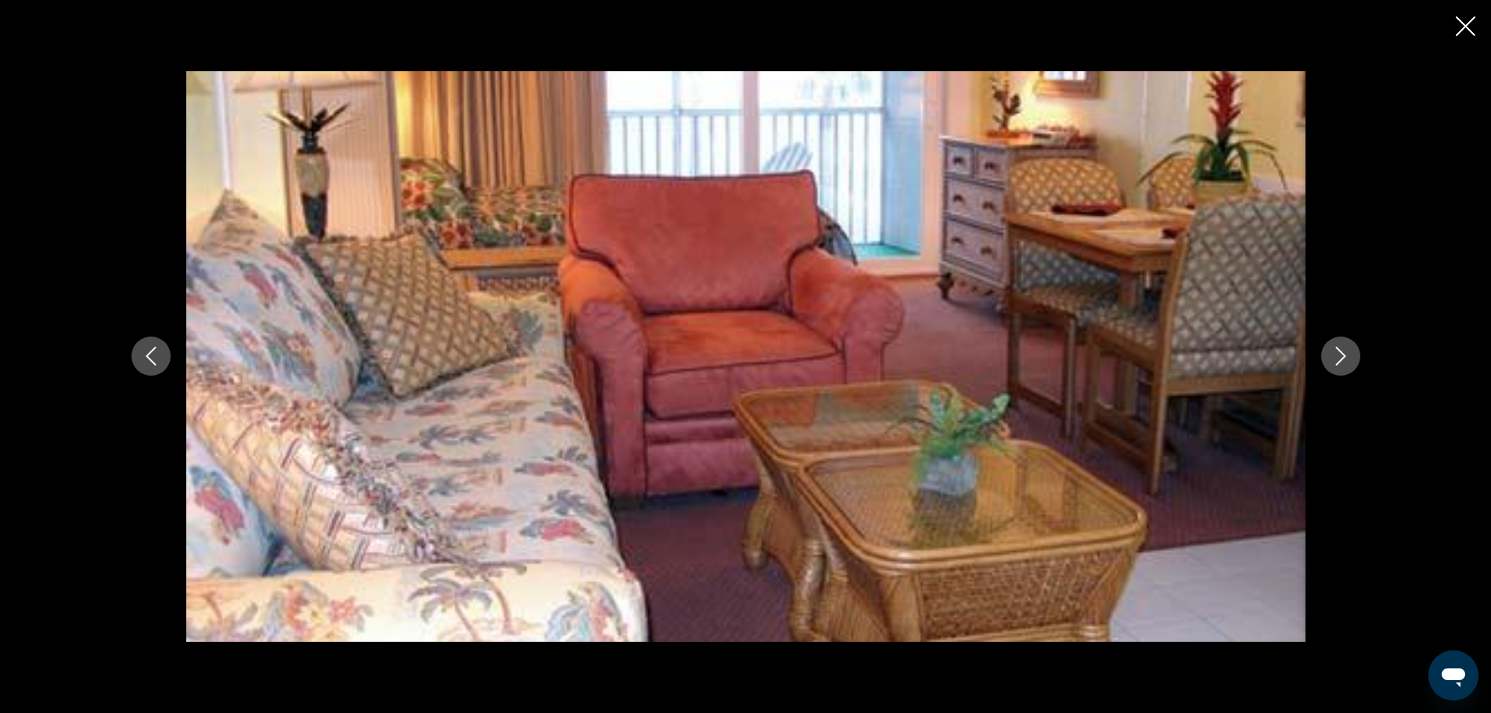
click at [1327, 363] on button "Next image" at bounding box center [1340, 356] width 39 height 39
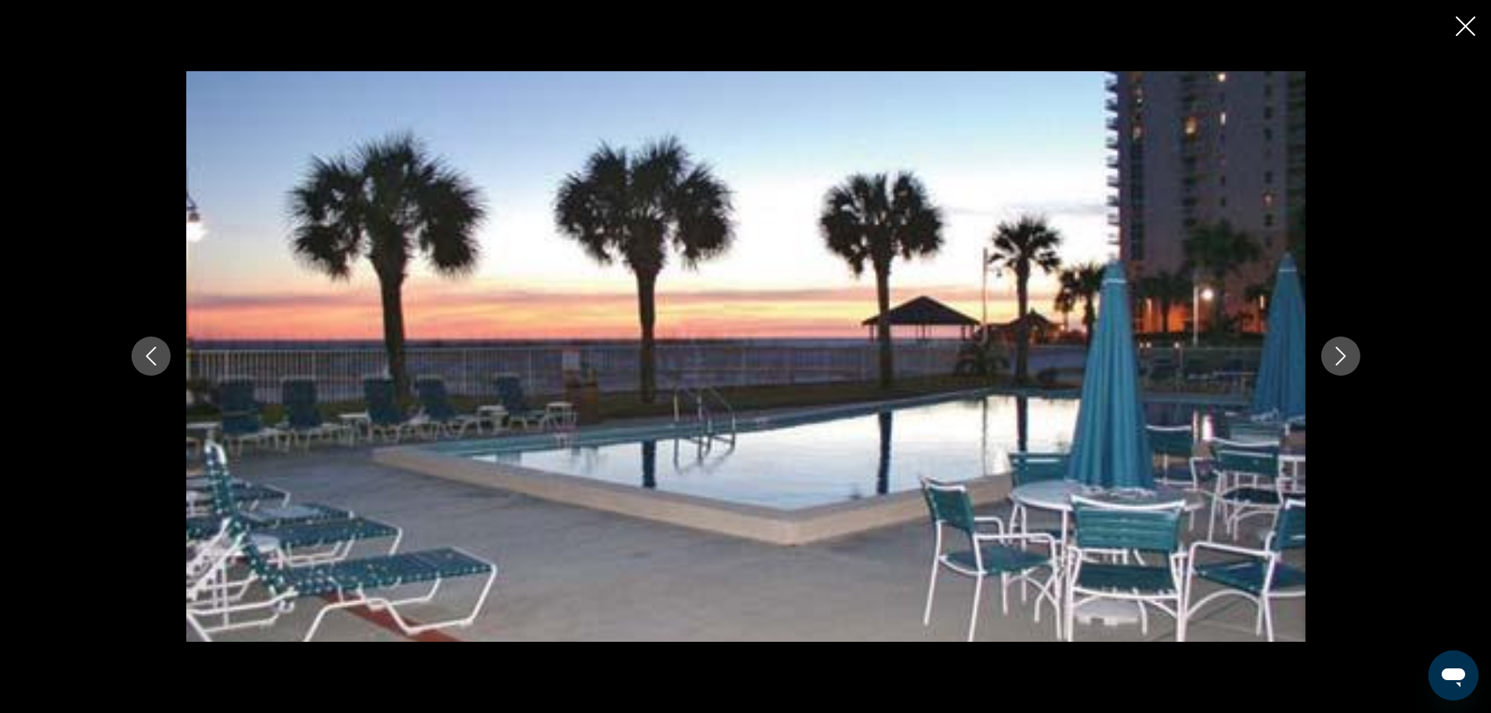
click at [1449, 18] on div "Main content" at bounding box center [745, 356] width 1491 height 713
click at [1458, 27] on icon "Close slideshow" at bounding box center [1466, 26] width 20 height 20
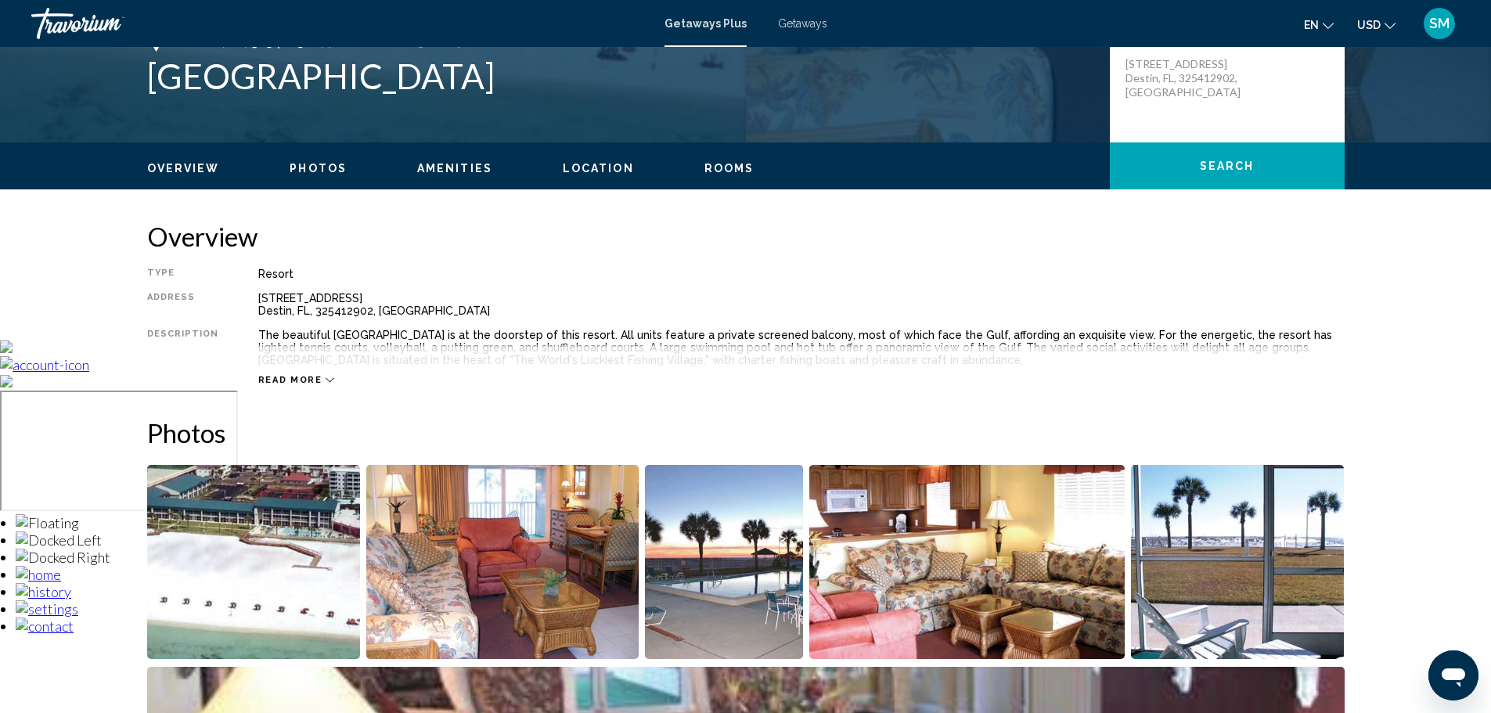
scroll to position [157, 0]
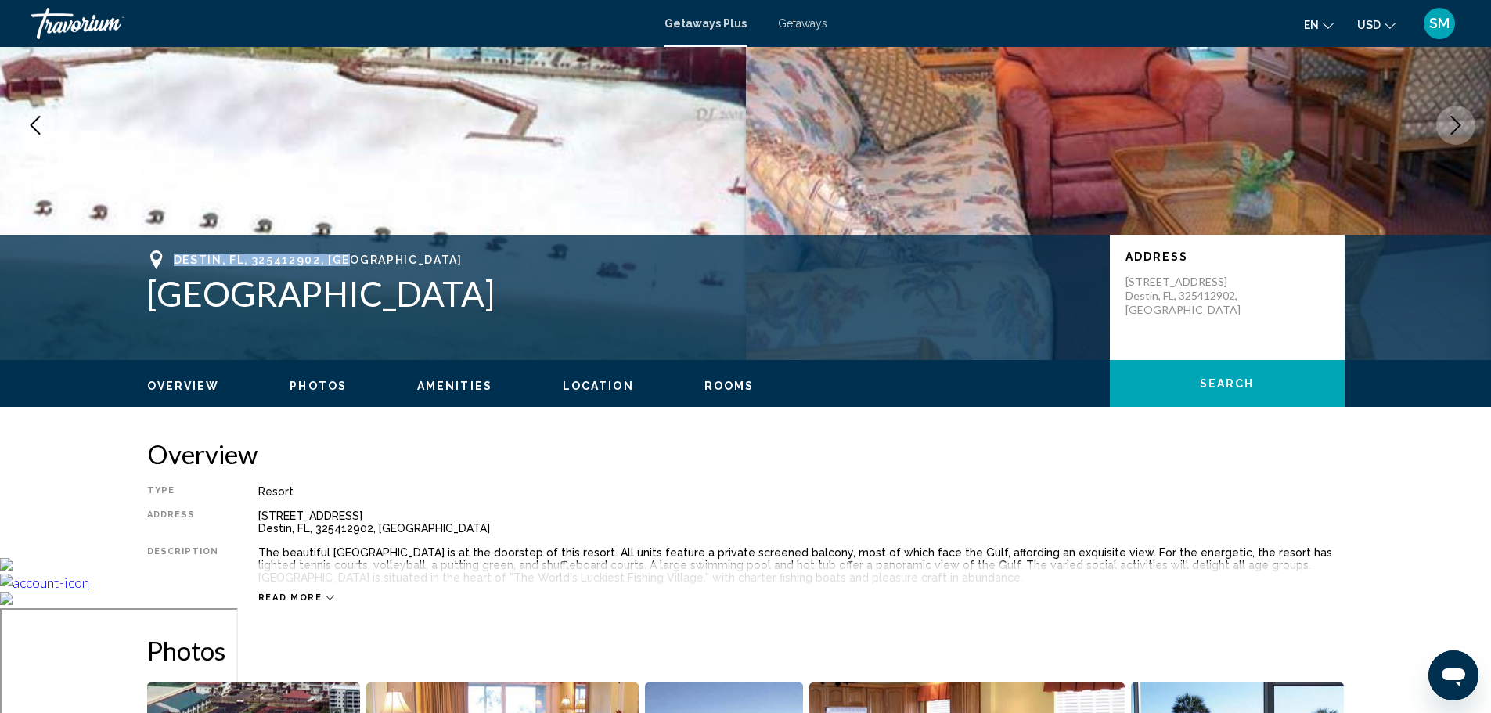
drag, startPoint x: 175, startPoint y: 255, endPoint x: 347, endPoint y: 261, distance: 172.3
click at [358, 261] on div "Destin, FL, 325412902, [GEOGRAPHIC_DATA]" at bounding box center [620, 259] width 947 height 19
copy span "Destin, FL, 325412902, [GEOGRAPHIC_DATA]"
